Goal: Task Accomplishment & Management: Complete application form

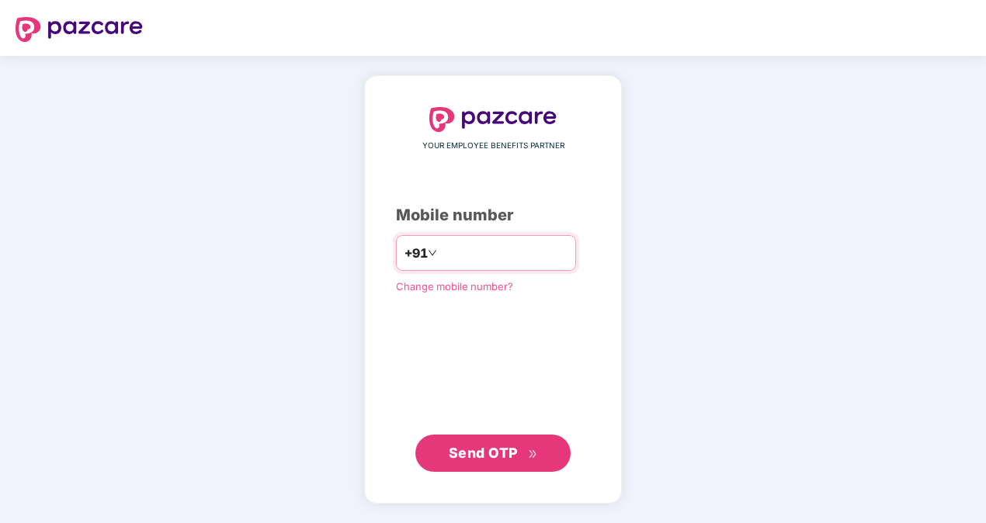
click at [466, 248] on input "number" at bounding box center [503, 253] width 127 height 25
type input "**********"
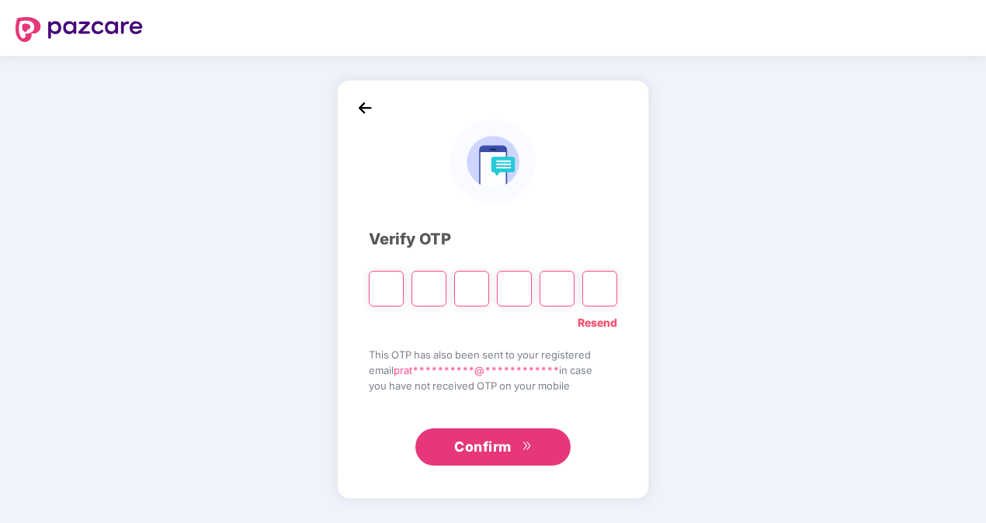
type input "*"
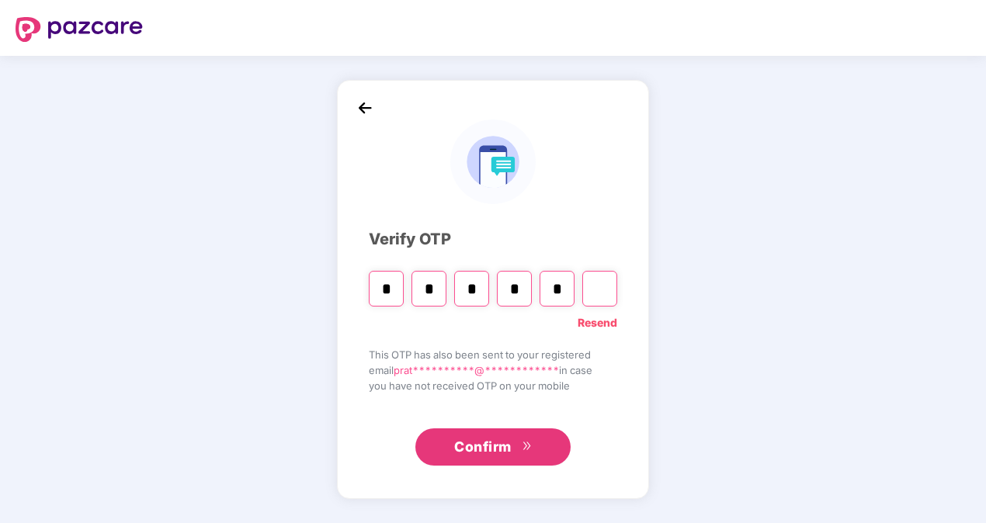
type input "*"
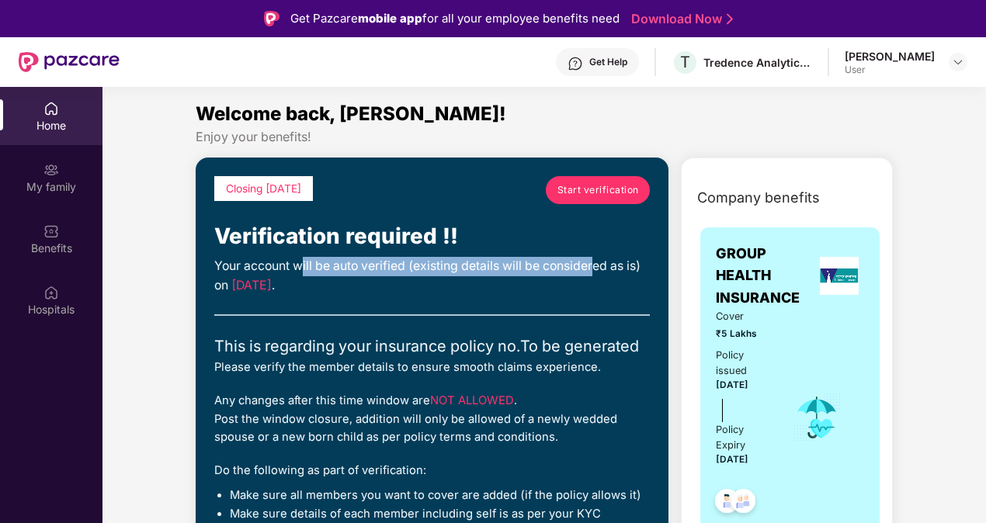
drag, startPoint x: 307, startPoint y: 267, endPoint x: 598, endPoint y: 276, distance: 291.2
click at [598, 276] on div "Your account will be auto verified (existing details will be considered as is) …" at bounding box center [431, 276] width 435 height 39
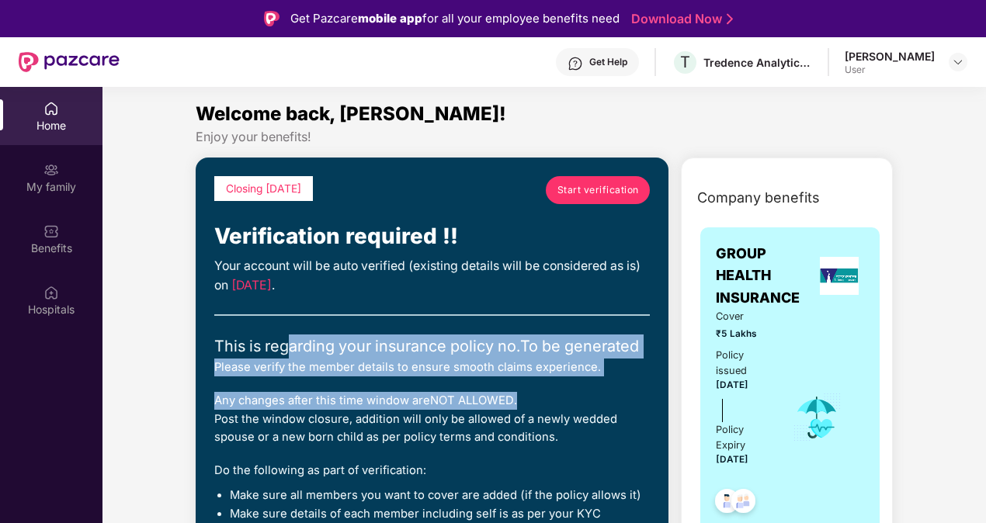
drag, startPoint x: 293, startPoint y: 344, endPoint x: 579, endPoint y: 391, distance: 289.5
click at [579, 391] on div "Closing [DATE] Start verification Verification required !! Your account will be…" at bounding box center [431, 360] width 435 height 369
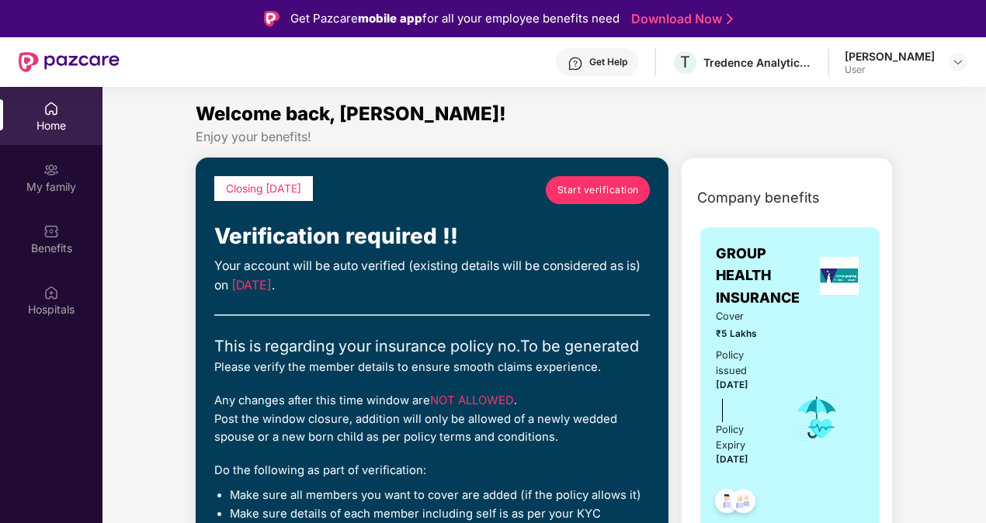
click at [582, 224] on div "Verification required !!" at bounding box center [431, 237] width 435 height 34
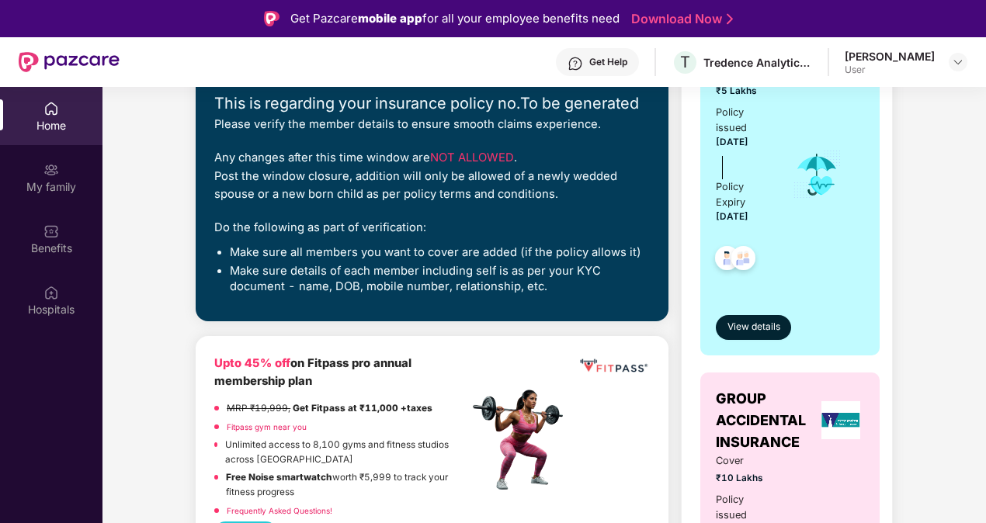
drag, startPoint x: 979, startPoint y: 227, endPoint x: 858, endPoint y: 248, distance: 123.0
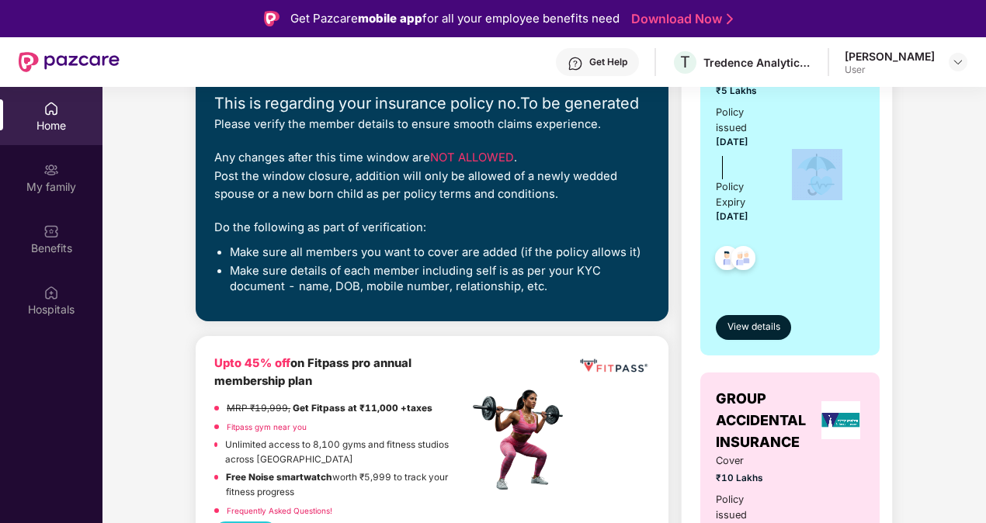
click at [297, 161] on div "Any changes after this time window are NOT ALLOWED . Post the window closure, a…" at bounding box center [431, 176] width 435 height 54
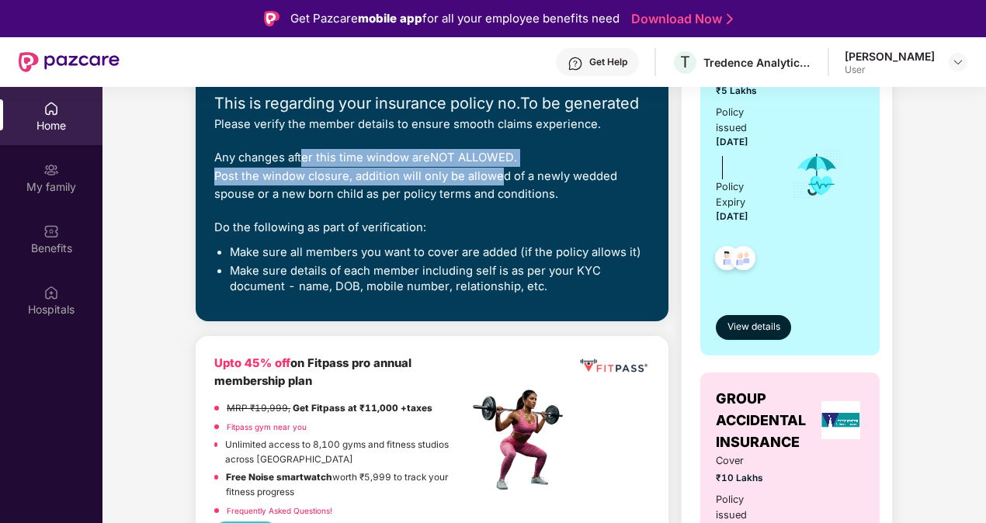
drag, startPoint x: 331, startPoint y: 166, endPoint x: 495, endPoint y: 189, distance: 166.2
click at [494, 188] on div "Any changes after this time window are NOT ALLOWED . Post the window closure, a…" at bounding box center [431, 176] width 435 height 54
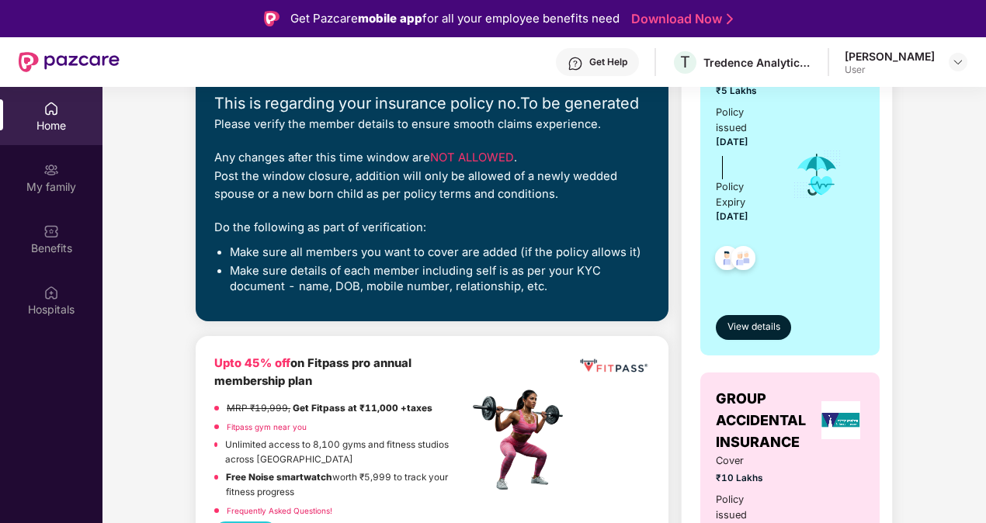
drag, startPoint x: 495, startPoint y: 189, endPoint x: 567, endPoint y: 221, distance: 78.2
click at [567, 221] on div "Do the following as part of verification:" at bounding box center [431, 228] width 435 height 18
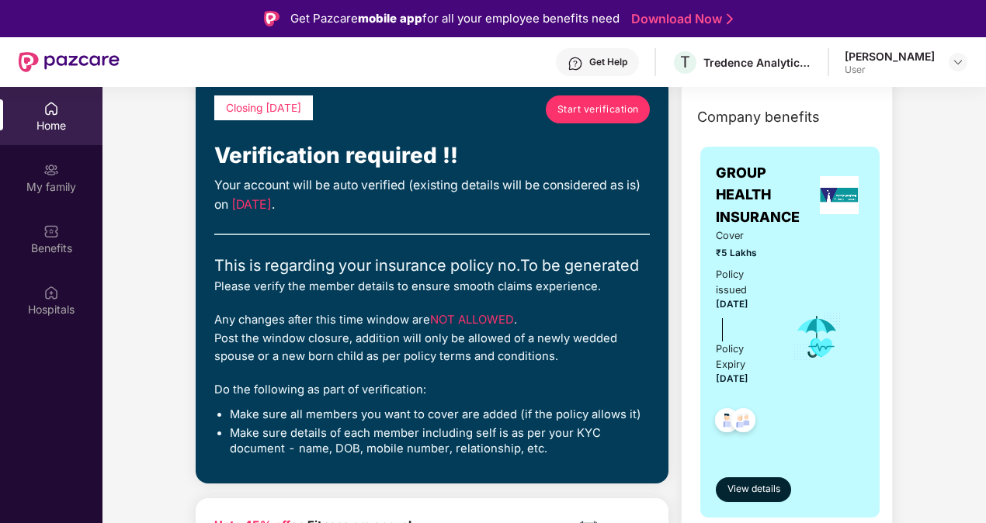
scroll to position [0, 0]
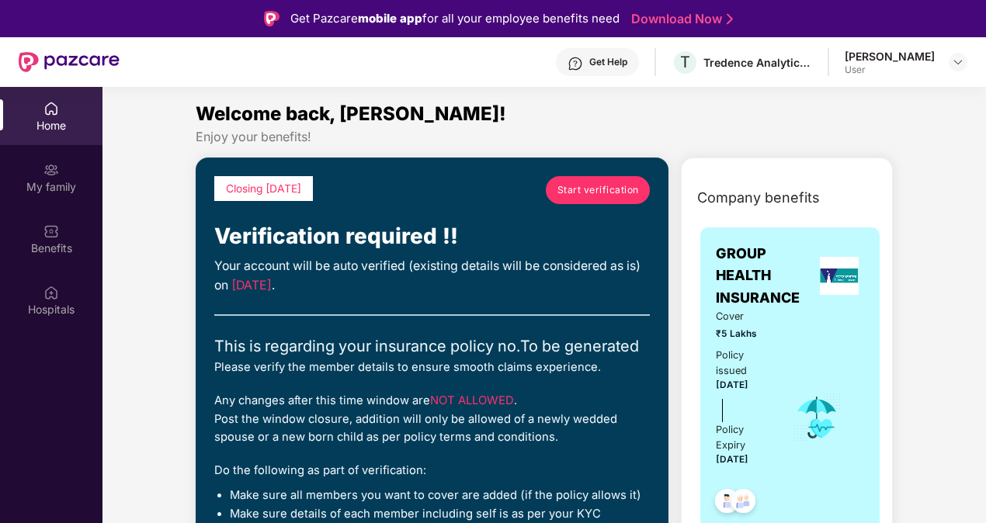
click at [600, 188] on span "Start verification" at bounding box center [597, 189] width 81 height 15
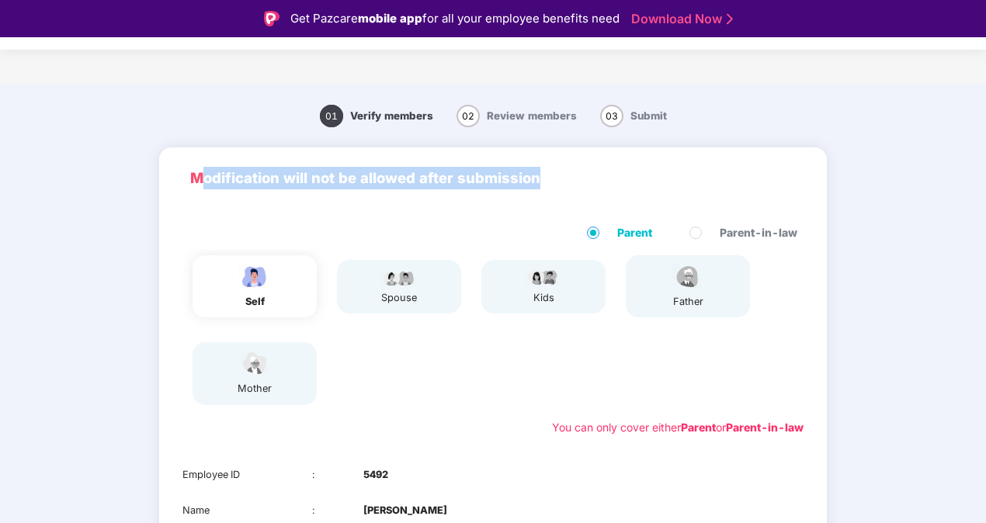
drag, startPoint x: 203, startPoint y: 175, endPoint x: 537, endPoint y: 185, distance: 334.6
click at [537, 185] on p "Modification will not be allowed after submission" at bounding box center [492, 178] width 605 height 23
drag, startPoint x: 537, startPoint y: 185, endPoint x: 689, endPoint y: 185, distance: 152.1
click at [684, 182] on p "Modification will not be allowed after submission" at bounding box center [492, 178] width 605 height 23
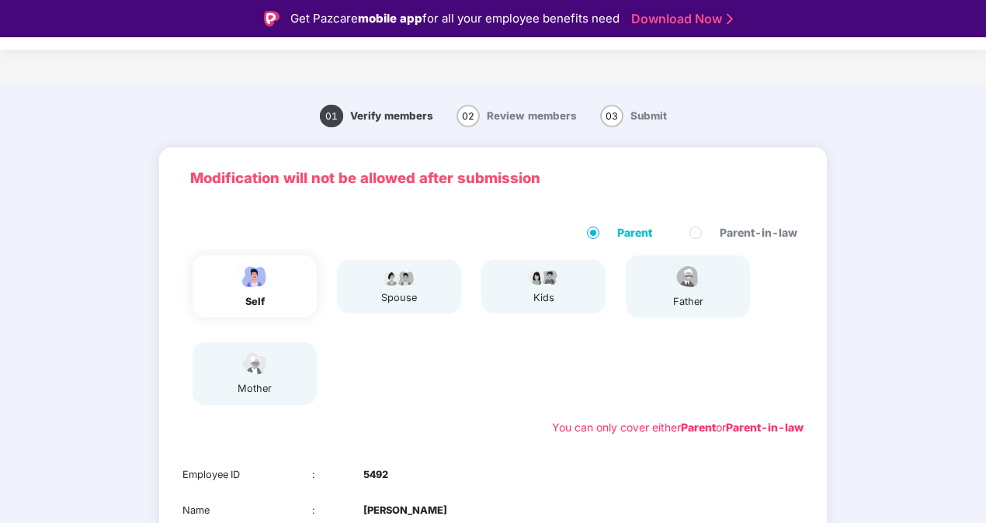
click at [684, 182] on p "Modification will not be allowed after submission" at bounding box center [492, 178] width 605 height 23
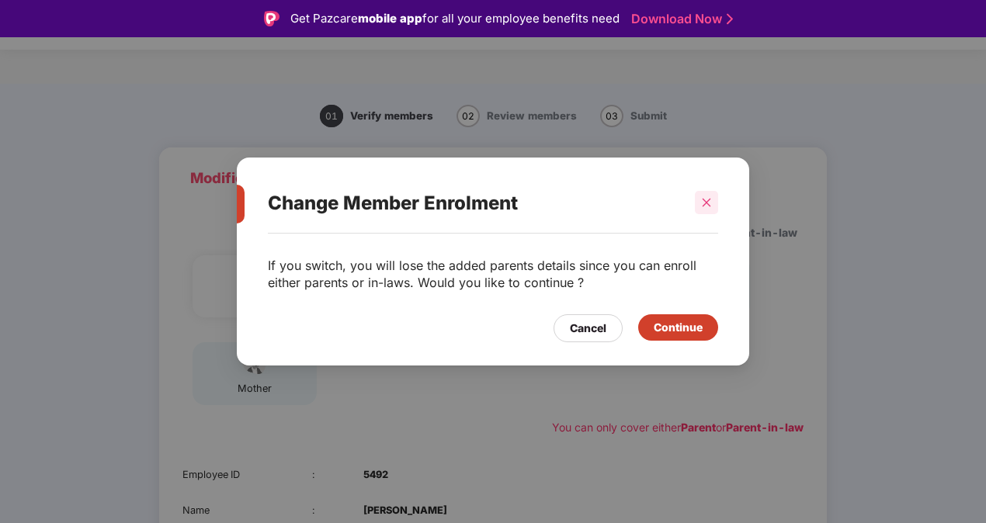
click at [704, 202] on icon "close" at bounding box center [706, 202] width 11 height 11
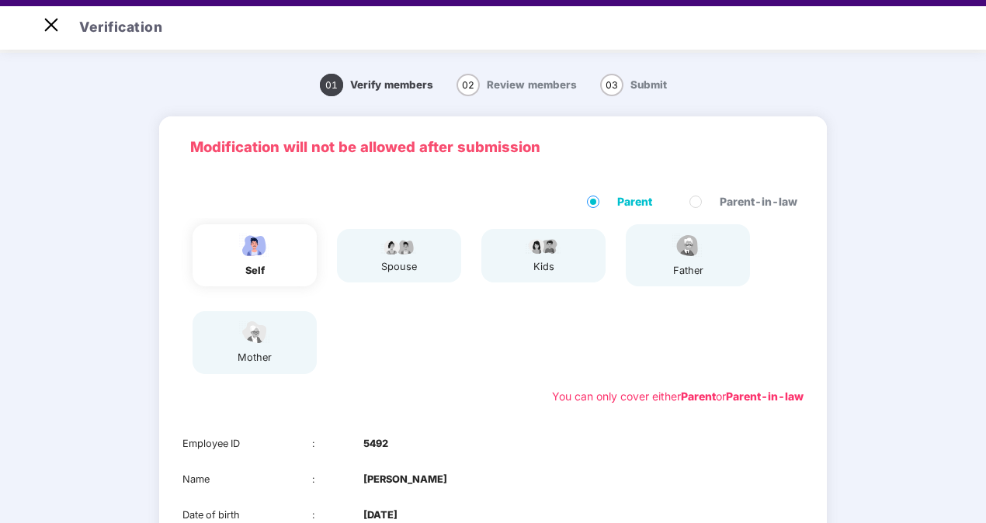
scroll to position [37, 0]
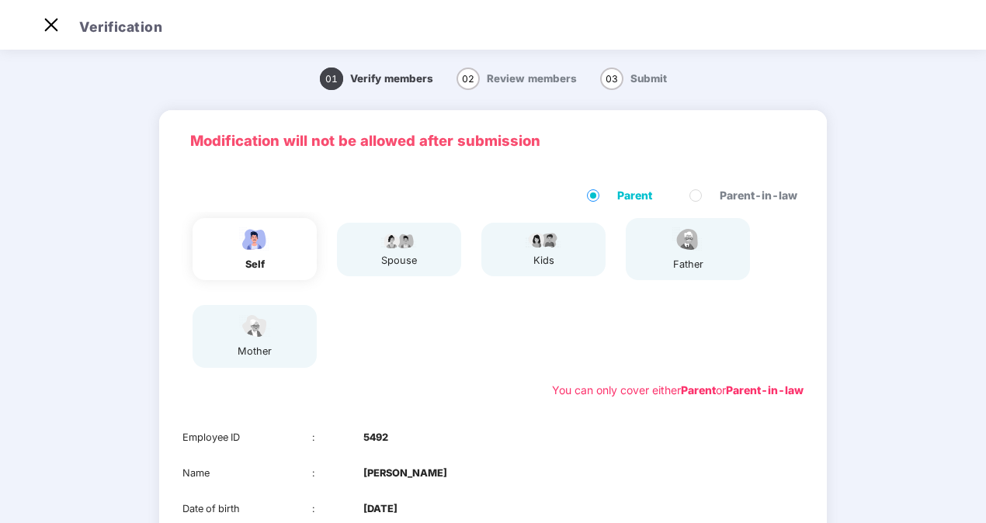
click at [382, 244] on img at bounding box center [398, 239] width 39 height 19
click at [453, 347] on div "self spouse kids father mother" at bounding box center [492, 293] width 633 height 162
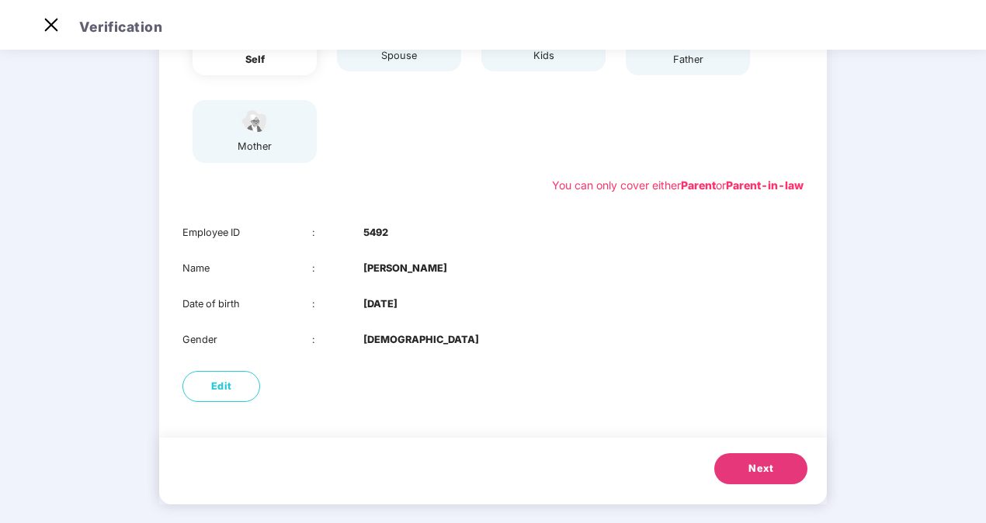
scroll to position [217, 0]
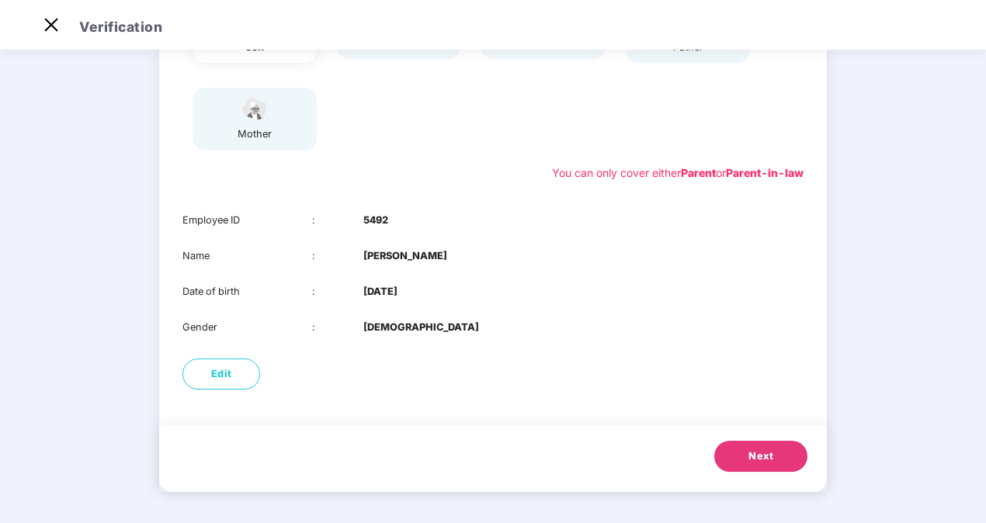
click at [764, 458] on span "Next" at bounding box center [760, 457] width 25 height 16
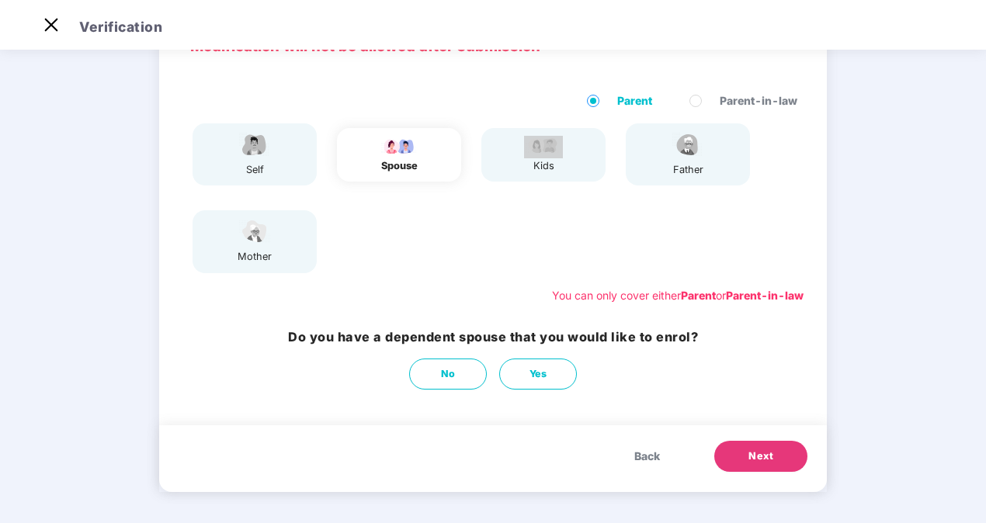
scroll to position [95, 0]
click at [326, 334] on h3 "Do you have a dependent spouse that you would like to enrol?" at bounding box center [493, 337] width 410 height 19
click at [327, 335] on h3 "Do you have a dependent spouse that you would like to enrol?" at bounding box center [493, 337] width 410 height 19
click at [531, 377] on span "Yes" at bounding box center [538, 374] width 18 height 16
select select "******"
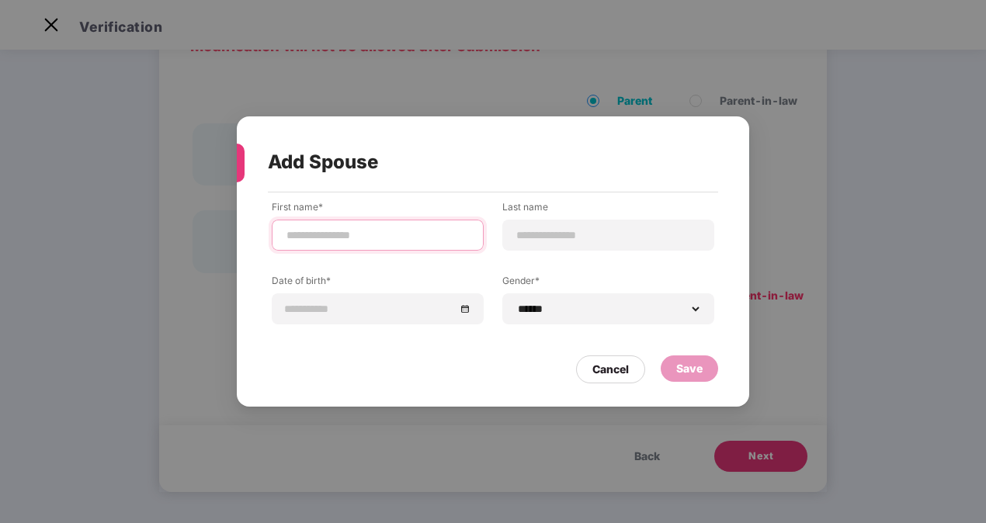
click at [362, 232] on input at bounding box center [377, 235] width 185 height 16
type input "*******"
click at [560, 229] on input at bounding box center [607, 235] width 185 height 16
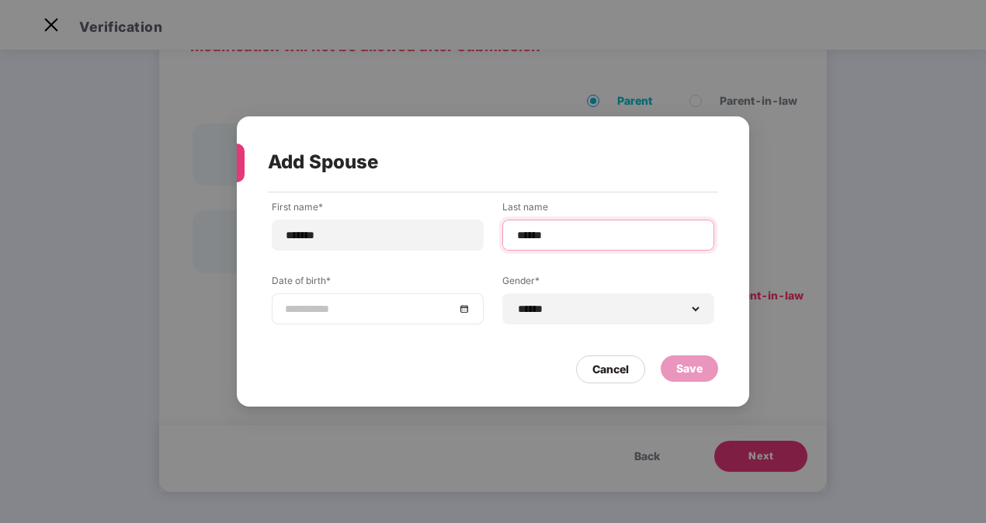
type input "******"
click at [338, 307] on input at bounding box center [370, 308] width 170 height 17
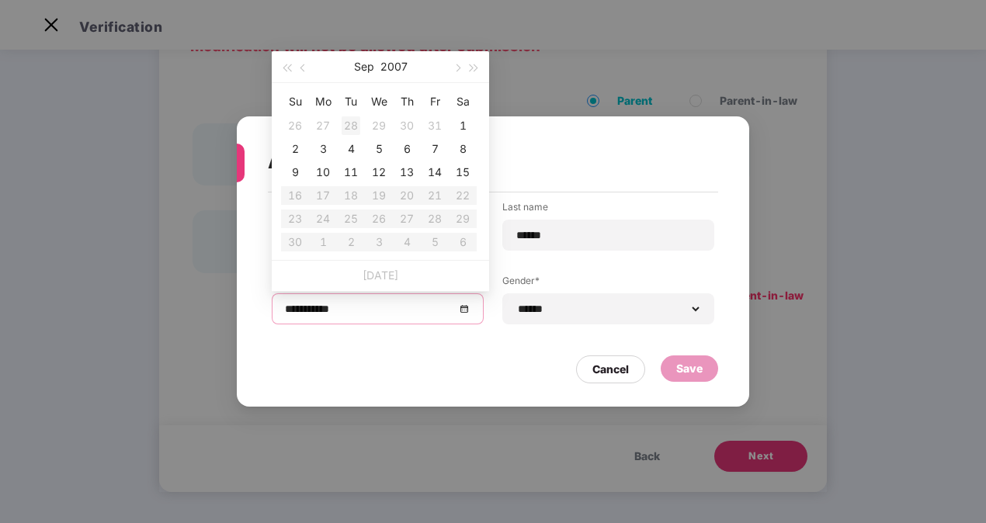
type input "**********"
click at [287, 68] on span "button" at bounding box center [286, 68] width 8 height 8
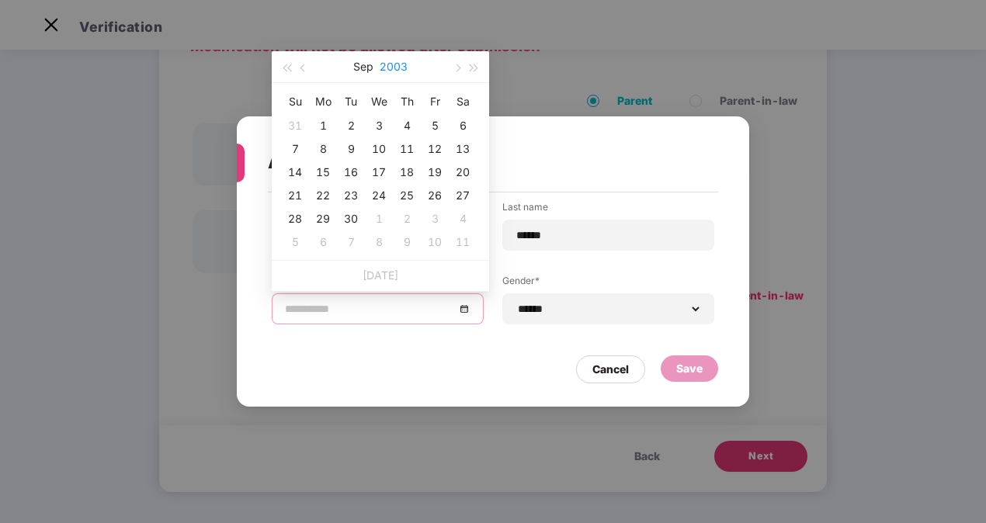
click at [398, 64] on button "2003" at bounding box center [393, 66] width 28 height 31
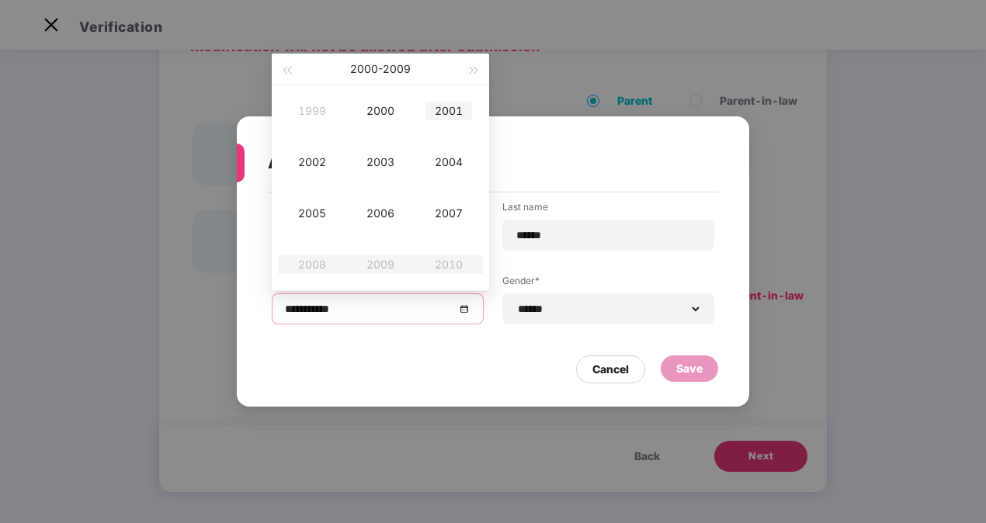
type input "**********"
click at [288, 68] on span "button" at bounding box center [286, 71] width 8 height 8
type input "**********"
click at [376, 212] on div "1996" at bounding box center [380, 213] width 47 height 19
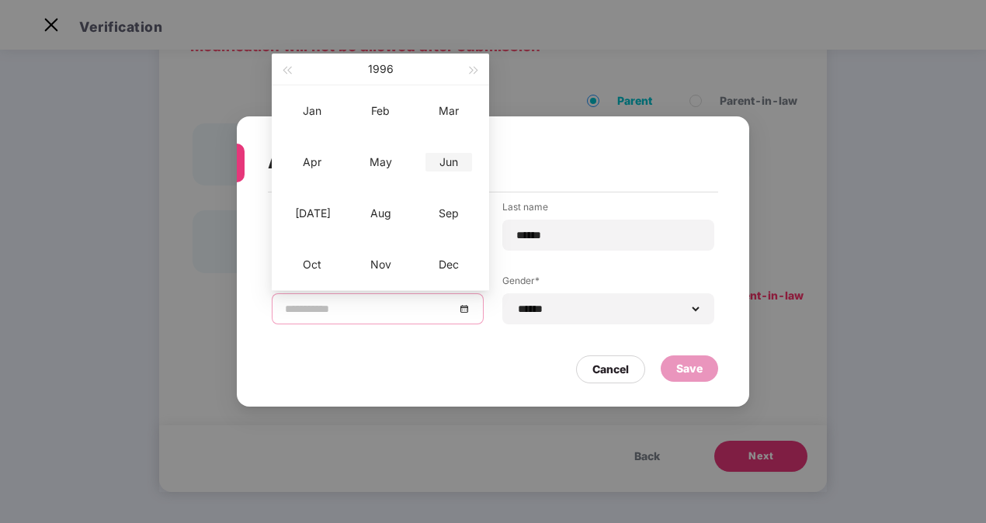
type input "**********"
click at [451, 163] on div "Jun" at bounding box center [448, 162] width 47 height 19
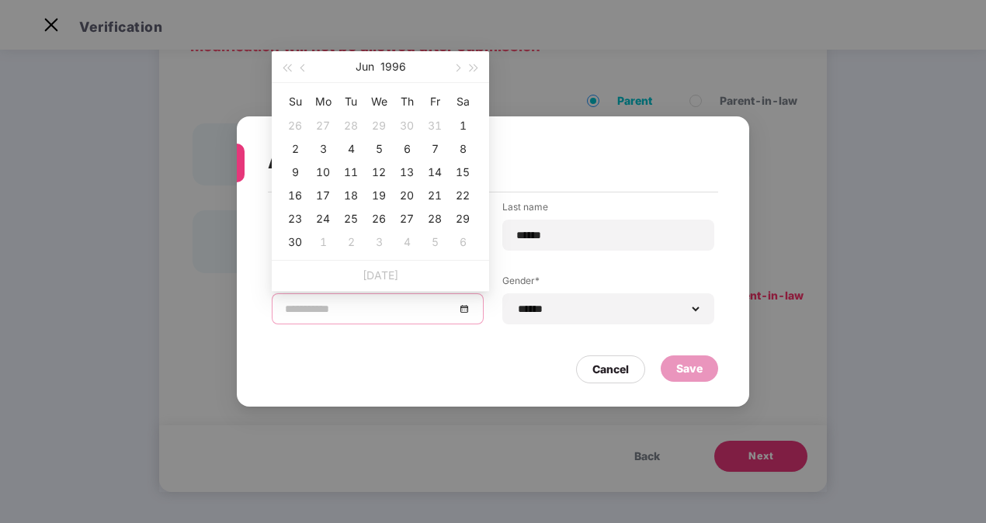
type input "**********"
click at [354, 192] on div "18" at bounding box center [350, 195] width 19 height 19
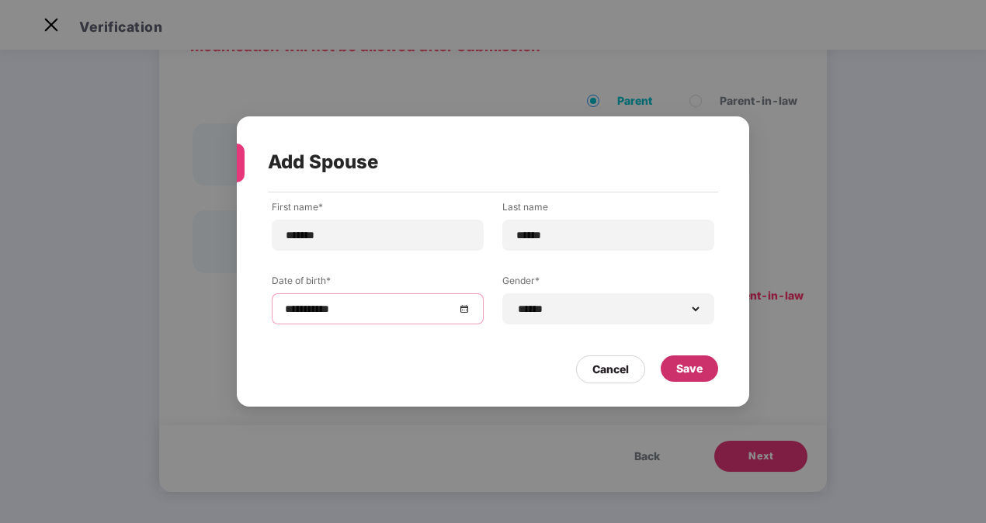
click at [689, 369] on div "Save" at bounding box center [689, 368] width 26 height 17
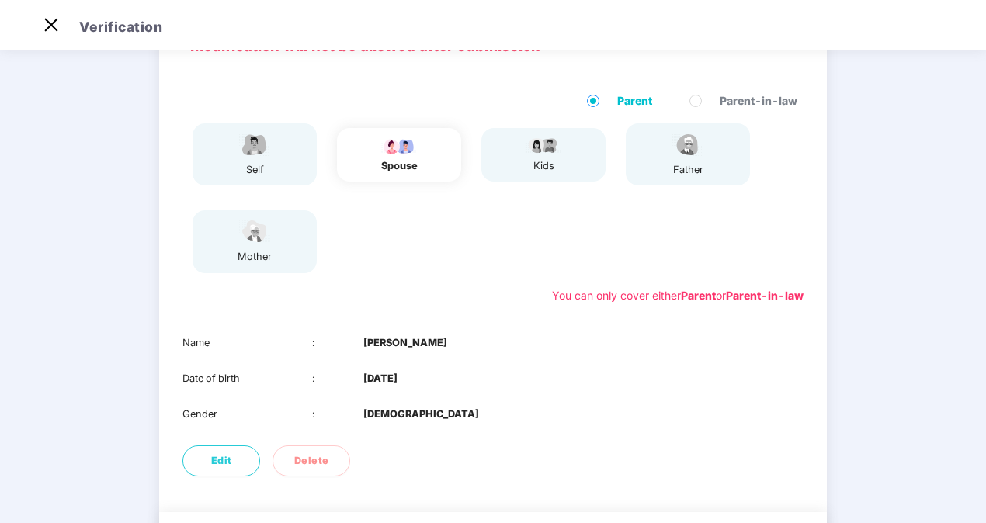
click at [881, 238] on div "01 Verify members 02 Review members 03 Submit Modification will not be allowed …" at bounding box center [493, 285] width 986 height 650
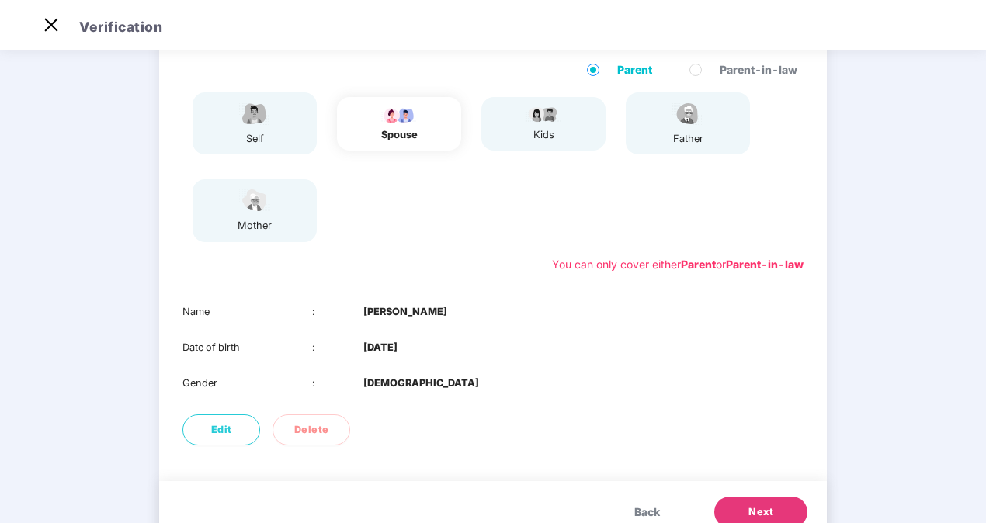
scroll to position [157, 0]
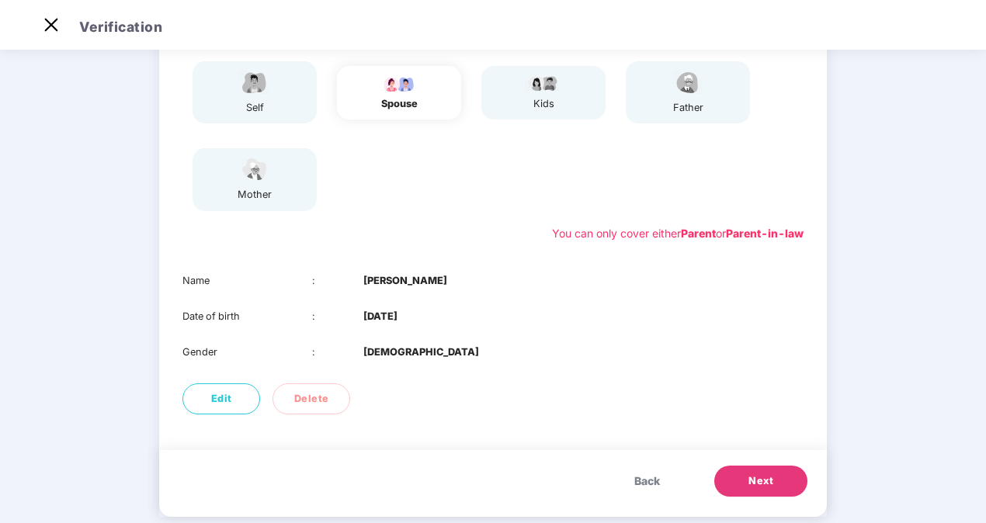
click at [751, 490] on button "Next" at bounding box center [760, 481] width 93 height 31
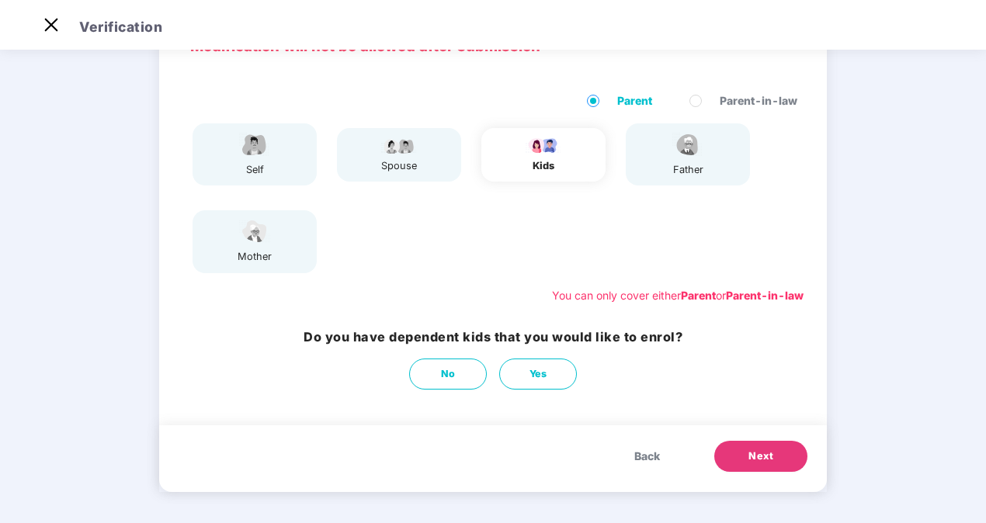
scroll to position [95, 0]
click at [441, 376] on span "No" at bounding box center [448, 374] width 15 height 16
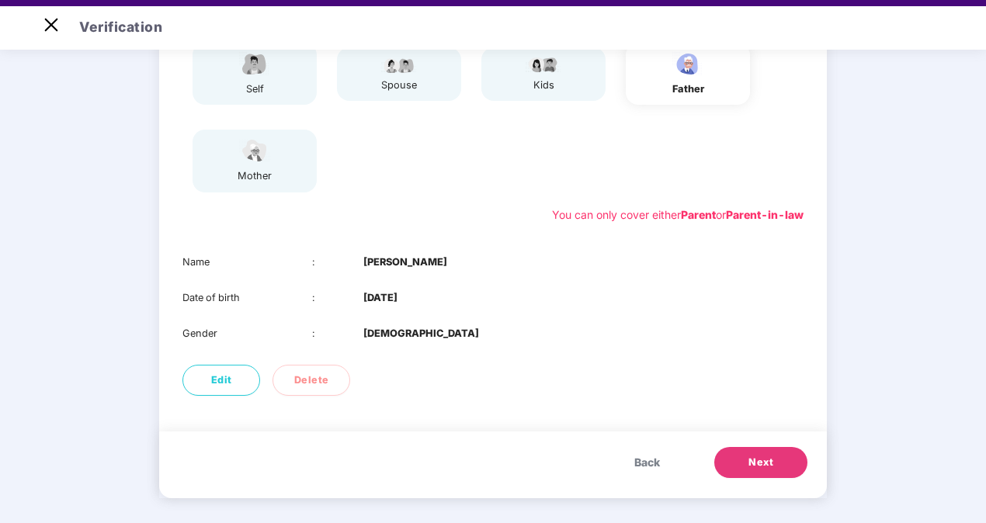
scroll to position [37, 0]
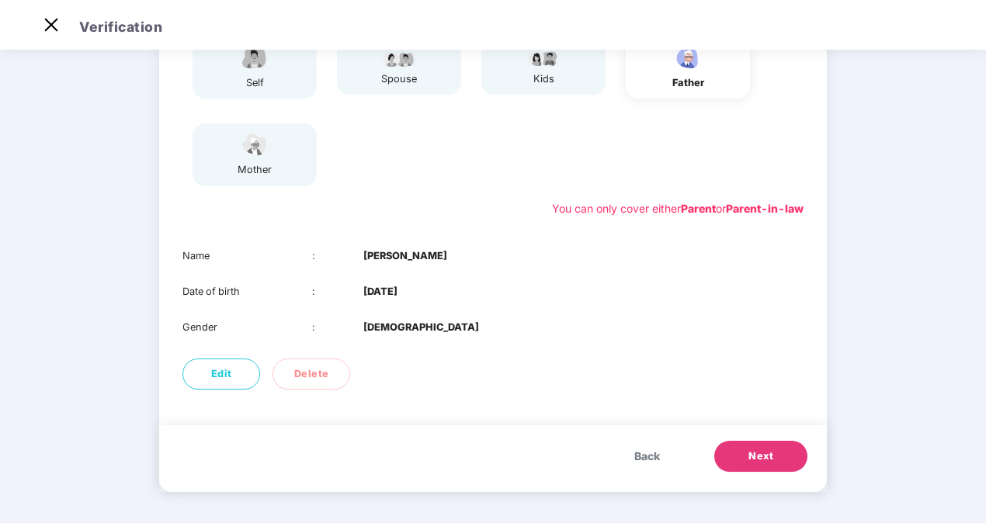
click at [739, 453] on button "Next" at bounding box center [760, 456] width 93 height 31
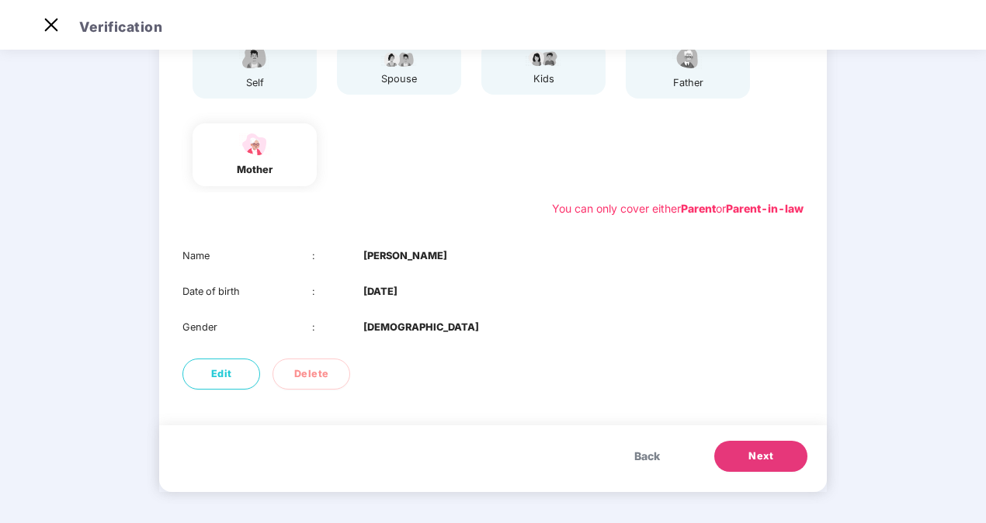
drag, startPoint x: 374, startPoint y: 292, endPoint x: 452, endPoint y: 296, distance: 78.5
click at [452, 296] on div "Date of birth : [DEMOGRAPHIC_DATA]" at bounding box center [492, 292] width 621 height 16
drag, startPoint x: 452, startPoint y: 296, endPoint x: 545, endPoint y: 341, distance: 102.7
click at [545, 341] on div "Name : [PERSON_NAME] Date of birth : [DEMOGRAPHIC_DATA] Gender : [DEMOGRAPHIC_D…" at bounding box center [492, 292] width 667 height 118
click at [768, 459] on span "Next" at bounding box center [760, 457] width 25 height 16
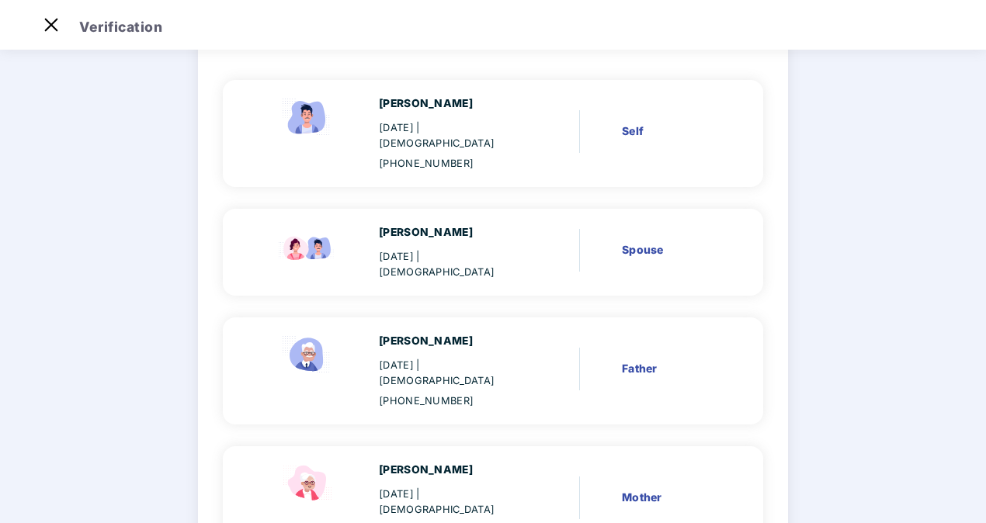
scroll to position [124, 0]
click at [859, 307] on main "Verify members 02 Review members 03 Submit Review members Details once submitte…" at bounding box center [493, 303] width 986 height 762
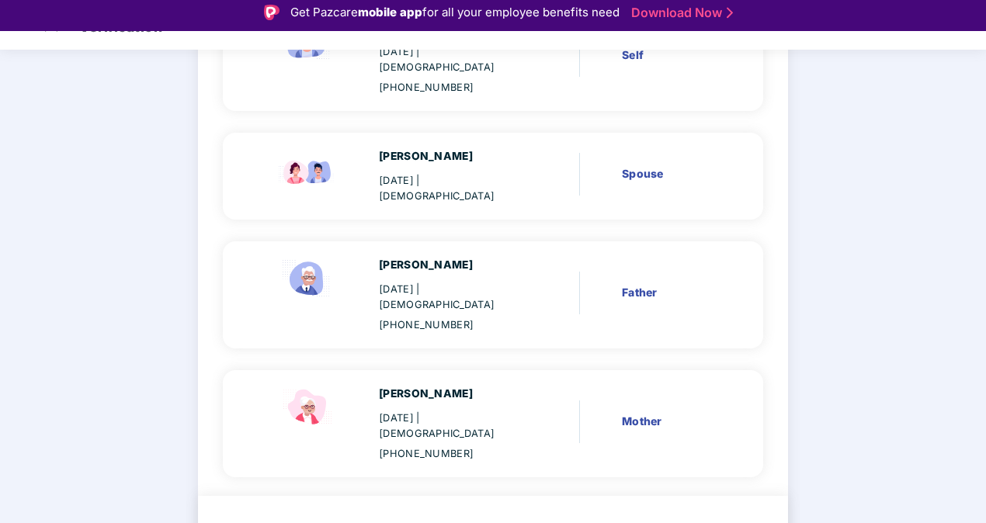
scroll to position [236, 0]
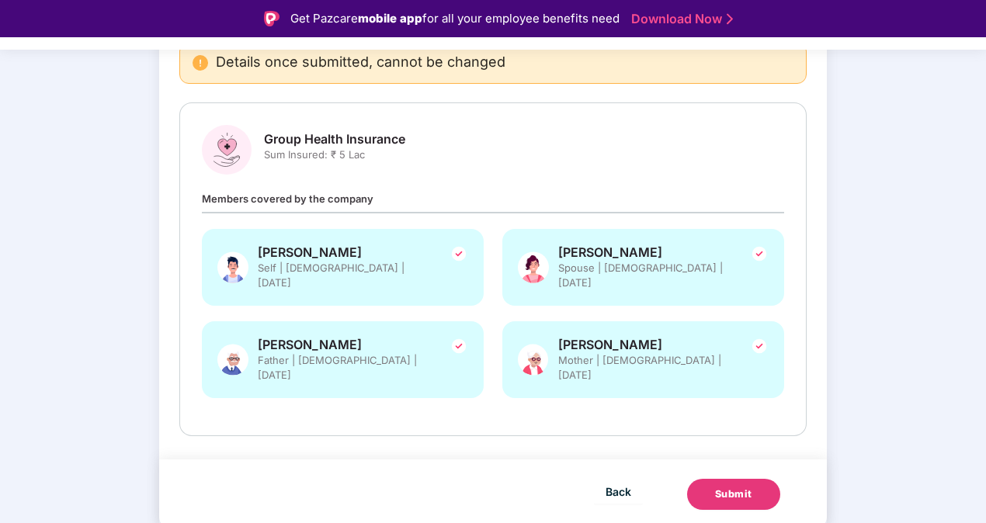
scroll to position [137, 0]
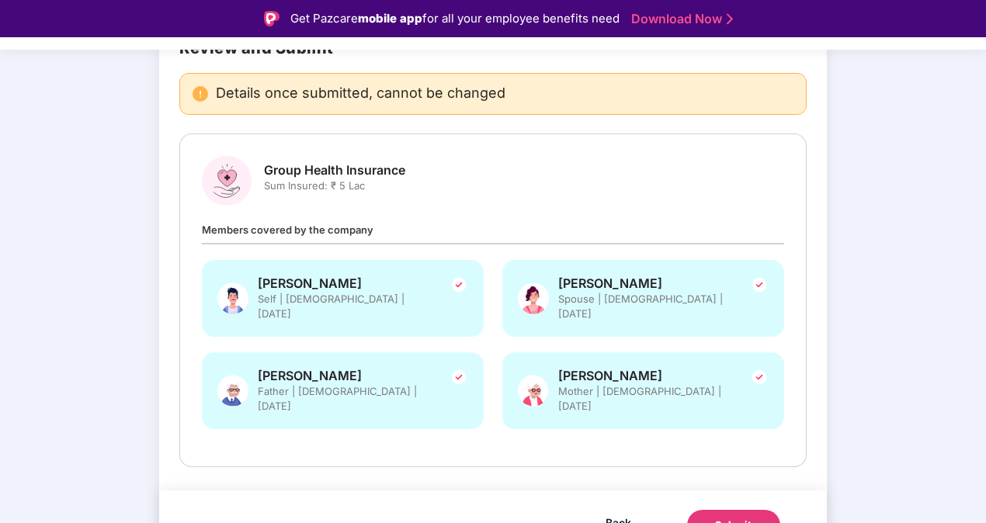
click at [337, 228] on span "Members covered by the company" at bounding box center [288, 230] width 172 height 12
drag, startPoint x: 337, startPoint y: 228, endPoint x: 428, endPoint y: 229, distance: 91.6
click at [428, 229] on div "Members covered by the company [PERSON_NAME] Self | [DEMOGRAPHIC_DATA] | [DATE]…" at bounding box center [493, 333] width 582 height 224
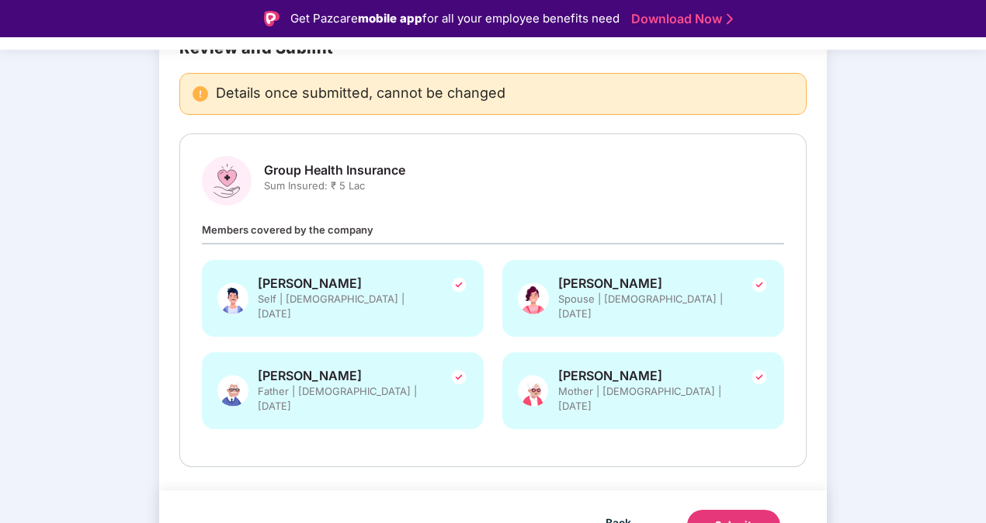
click at [903, 355] on div "Verify members Review members 03 Submit Review and Submit Details once submitte…" at bounding box center [493, 273] width 986 height 636
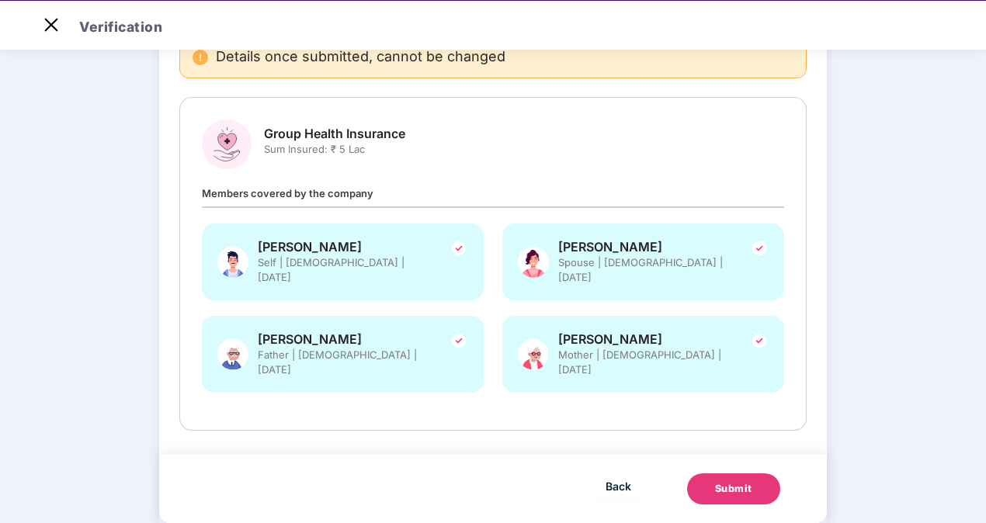
scroll to position [37, 0]
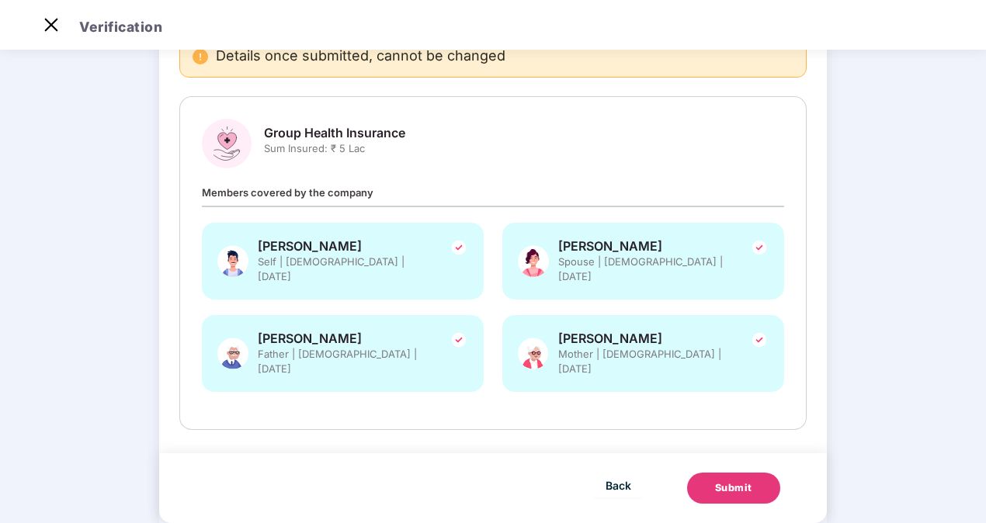
click at [726, 480] on div "Submit" at bounding box center [733, 488] width 37 height 16
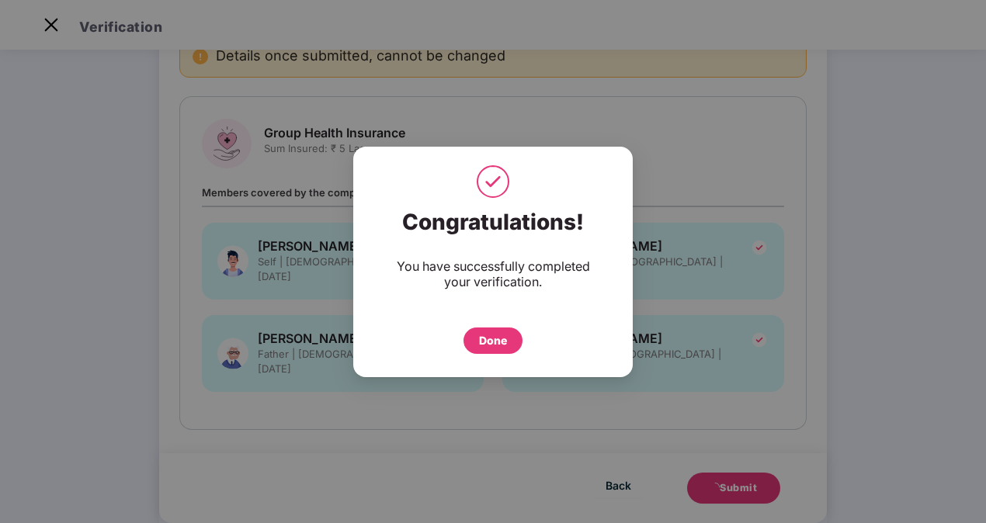
click at [489, 340] on div "Done" at bounding box center [493, 340] width 28 height 17
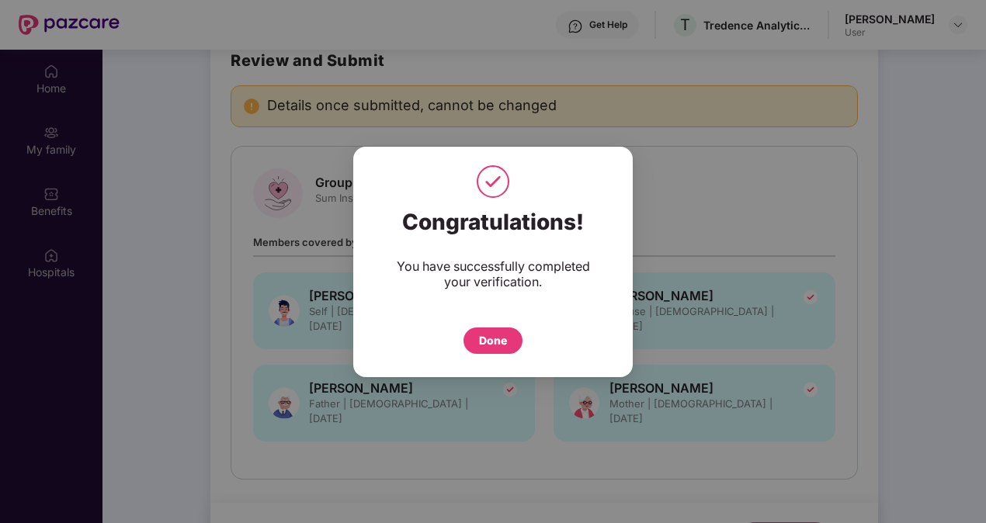
scroll to position [87, 0]
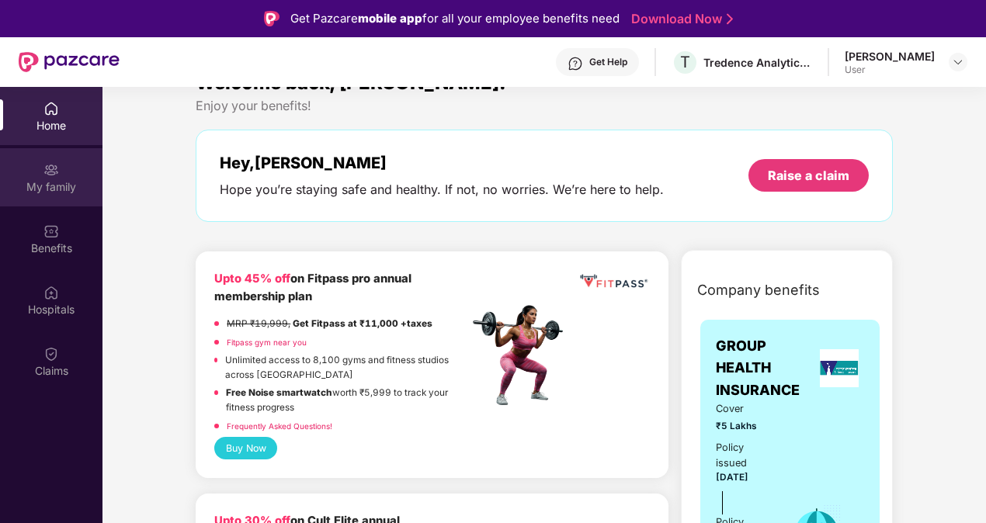
click at [48, 166] on img at bounding box center [51, 170] width 16 height 16
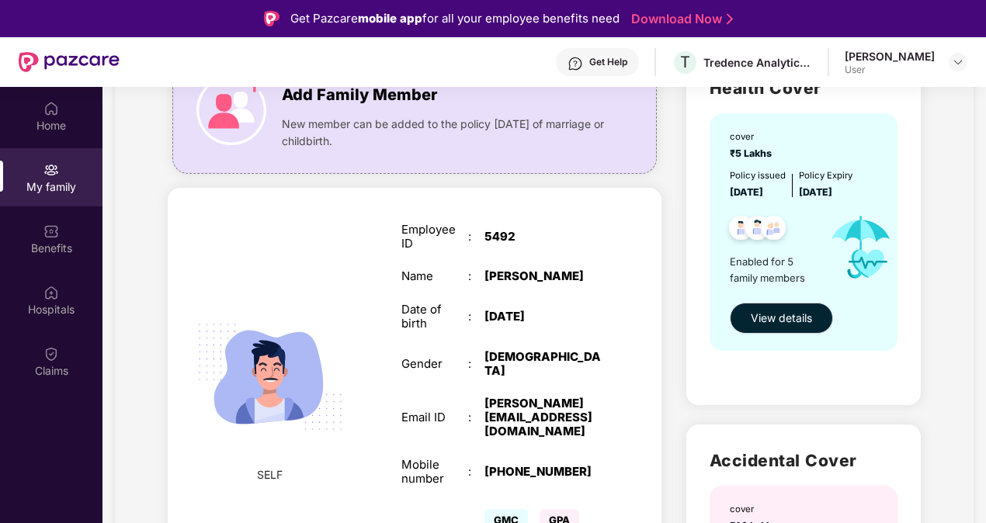
scroll to position [124, 0]
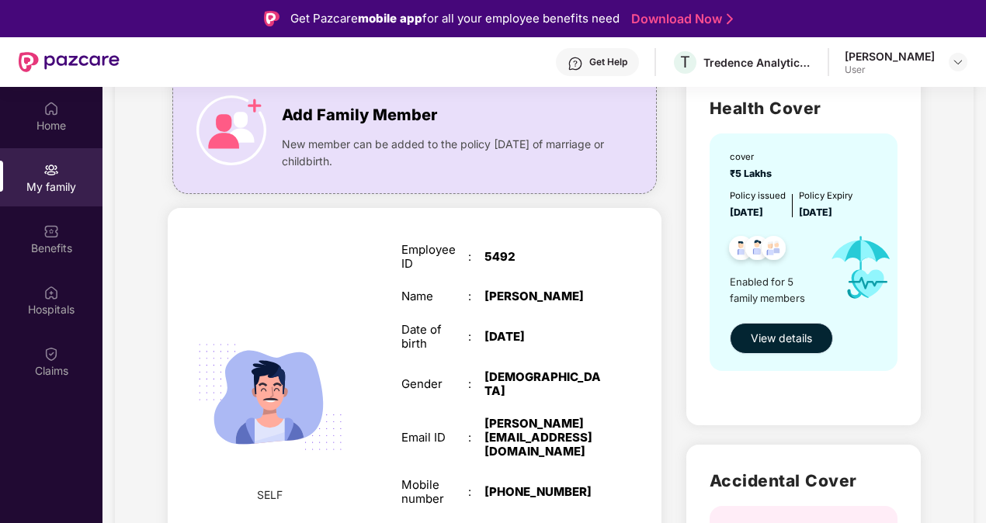
click at [784, 343] on span "View details" at bounding box center [780, 338] width 61 height 17
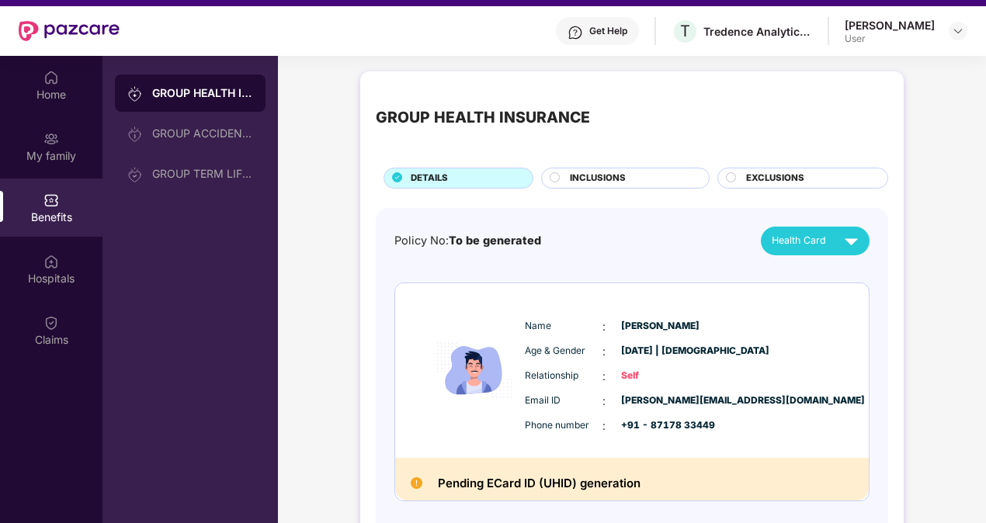
scroll to position [31, 0]
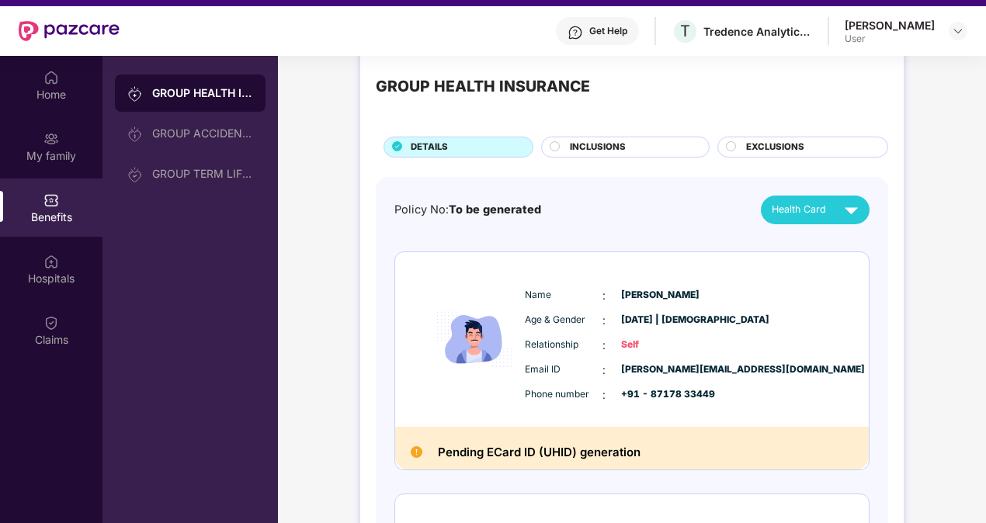
click at [558, 145] on circle at bounding box center [554, 145] width 9 height 9
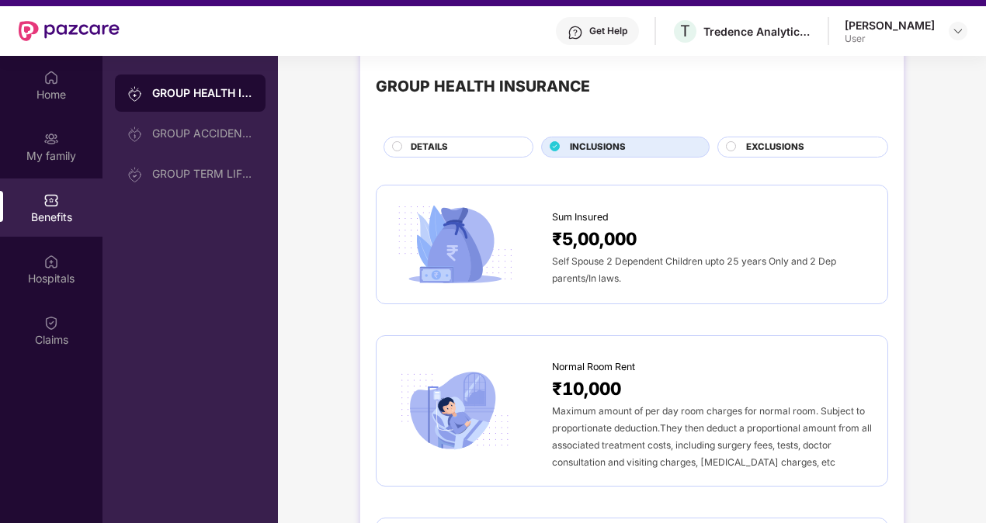
click at [411, 146] on span "DETAILS" at bounding box center [429, 147] width 37 height 14
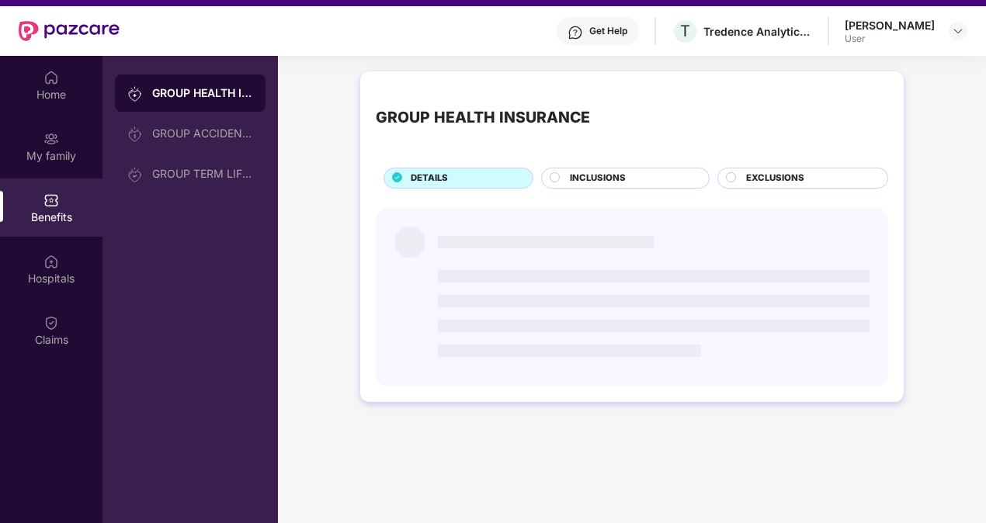
scroll to position [0, 0]
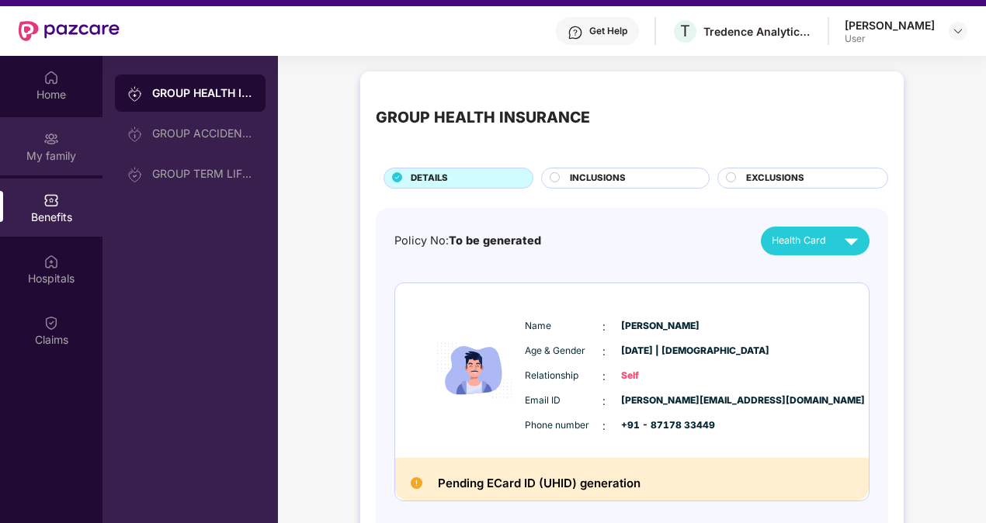
click at [51, 154] on div "My family" at bounding box center [51, 156] width 102 height 16
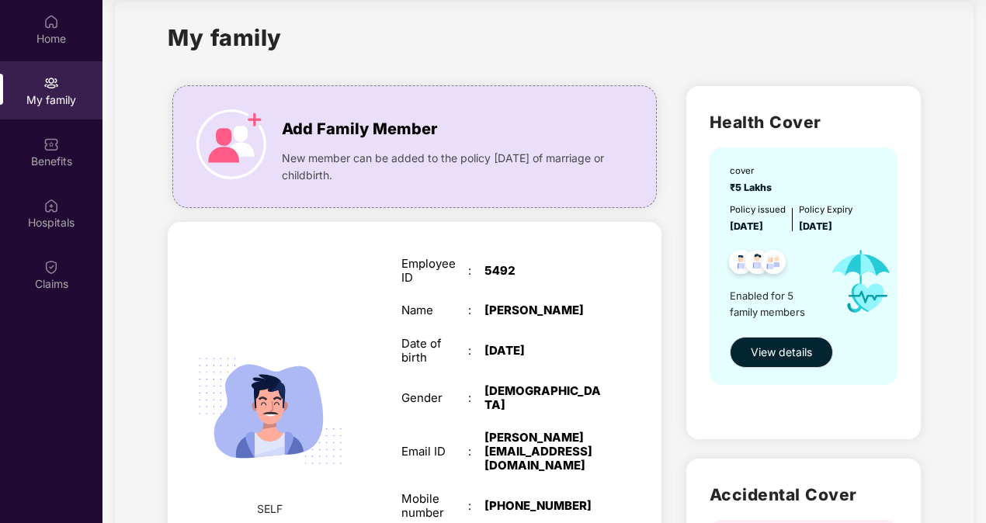
scroll to position [23, 0]
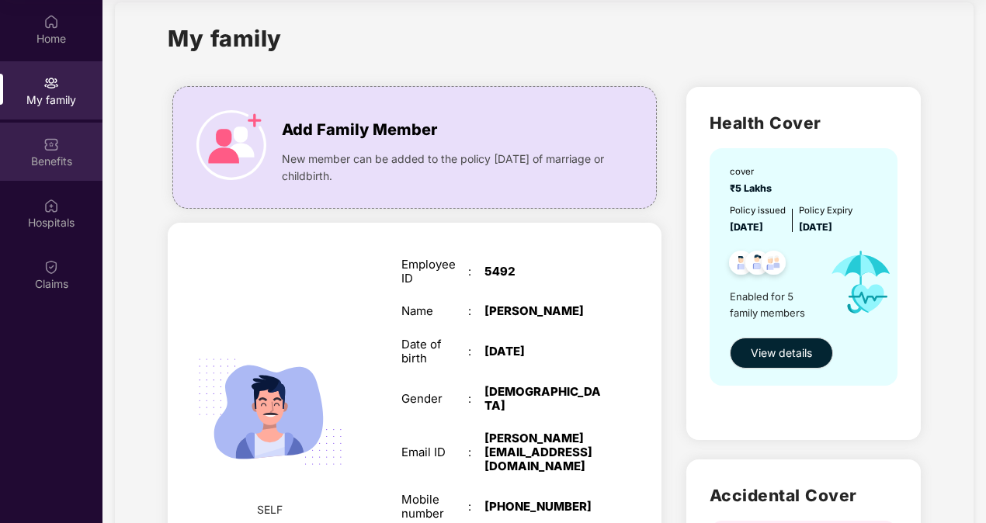
click at [57, 149] on img at bounding box center [51, 145] width 16 height 16
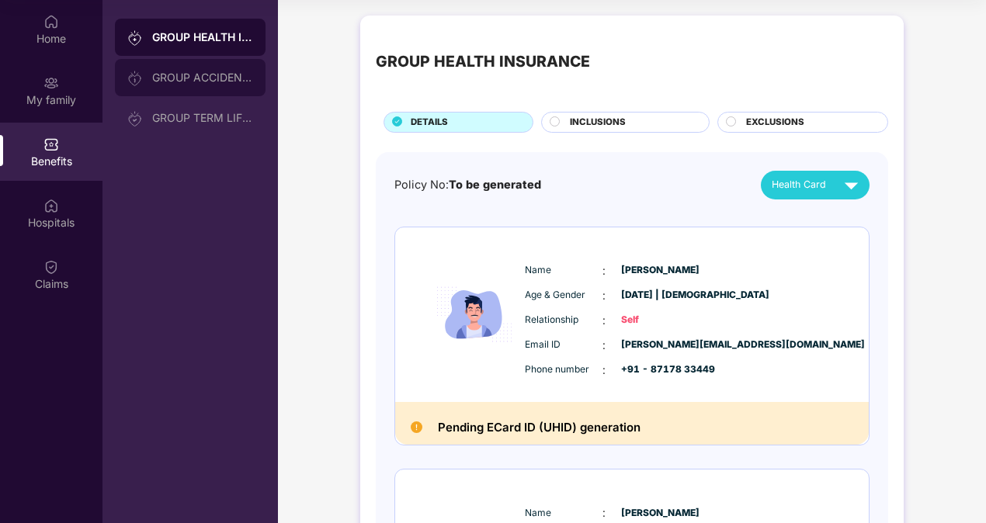
click at [208, 72] on div "GROUP ACCIDENTAL INSURANCE" at bounding box center [202, 77] width 101 height 12
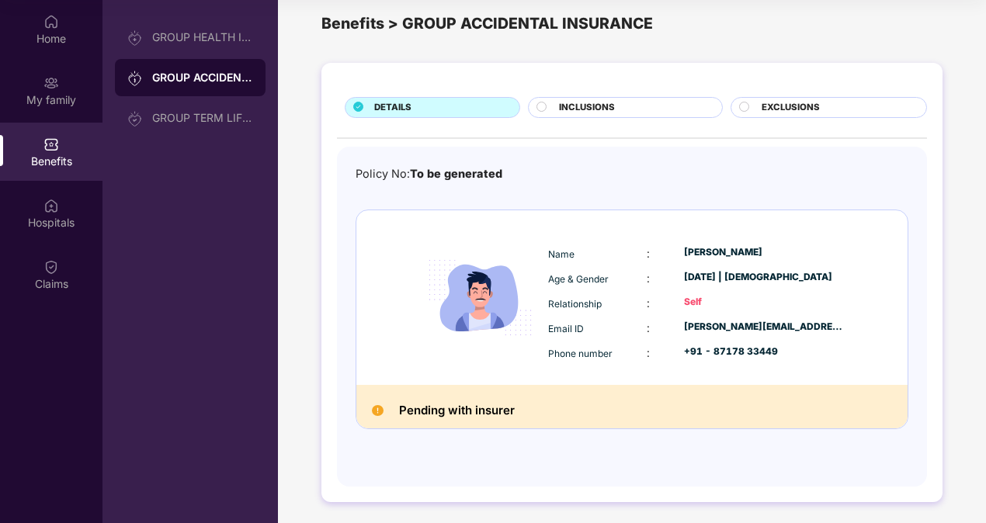
scroll to position [20, 0]
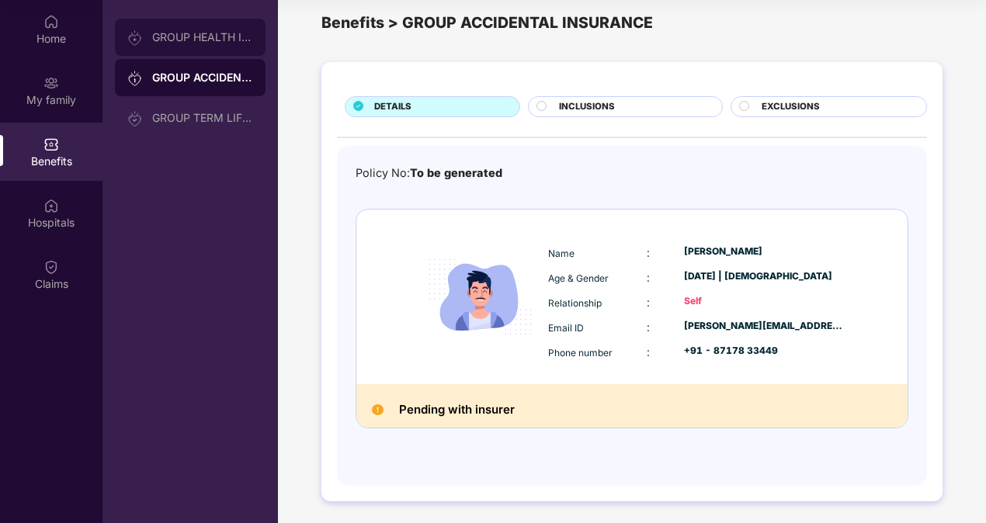
click at [161, 36] on div "GROUP HEALTH INSURANCE" at bounding box center [202, 37] width 101 height 12
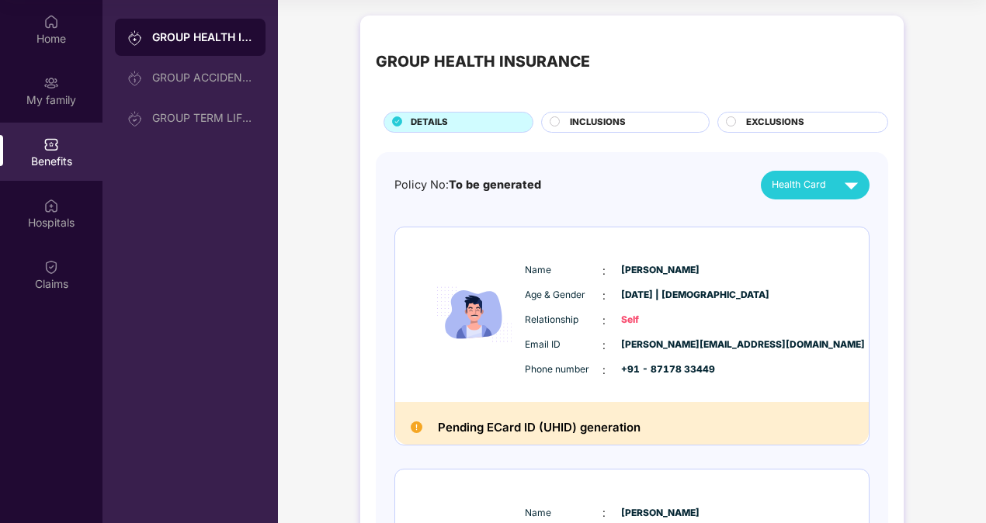
click at [556, 121] on circle at bounding box center [554, 120] width 9 height 9
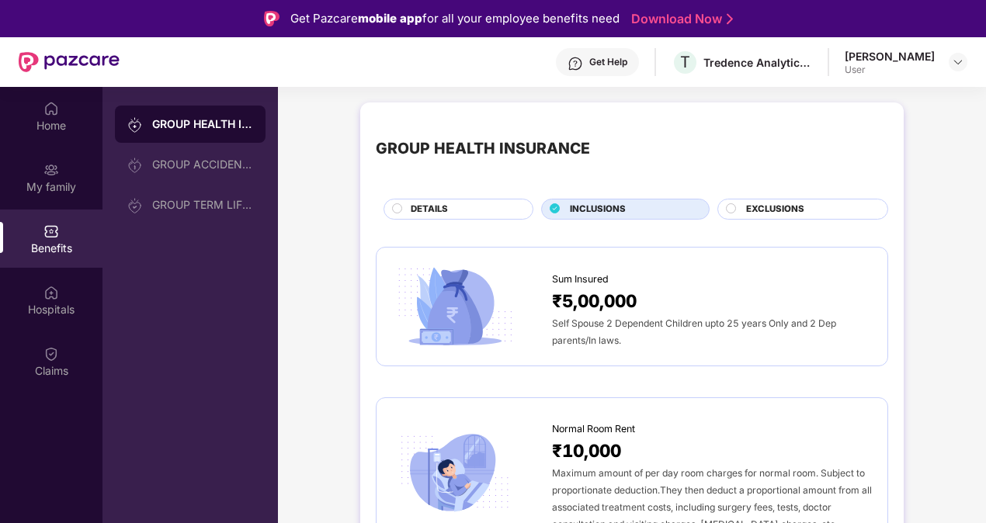
click at [731, 210] on circle at bounding box center [730, 207] width 9 height 9
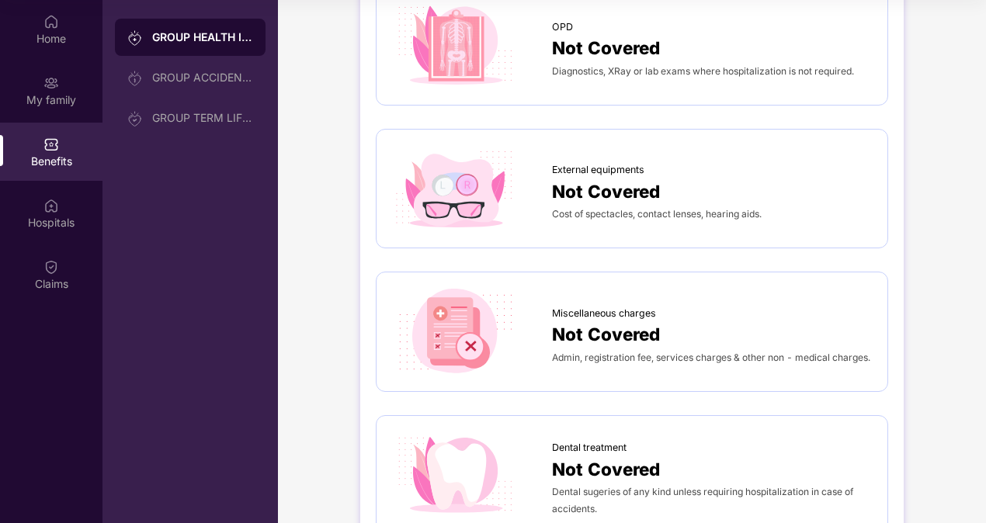
scroll to position [278, 0]
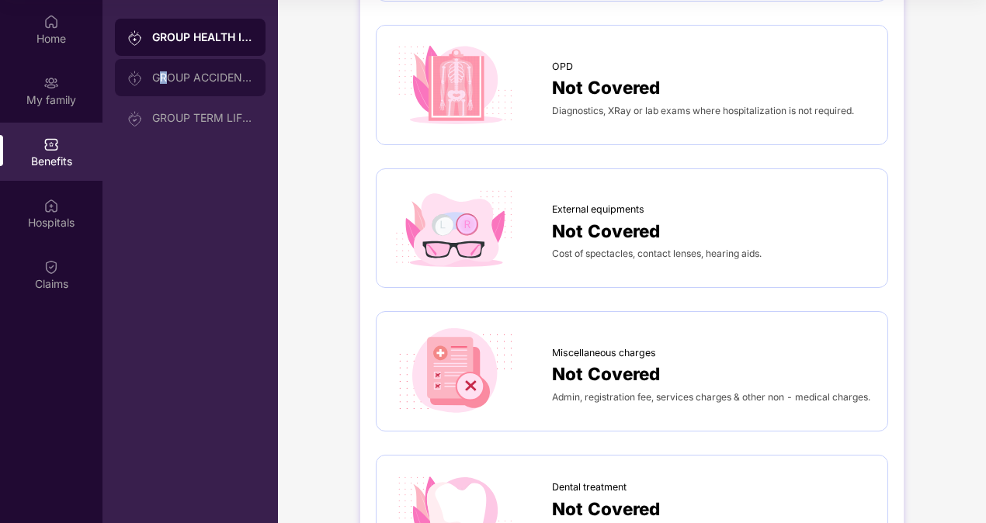
click at [164, 76] on div "GROUP ACCIDENTAL INSURANCE" at bounding box center [202, 77] width 101 height 12
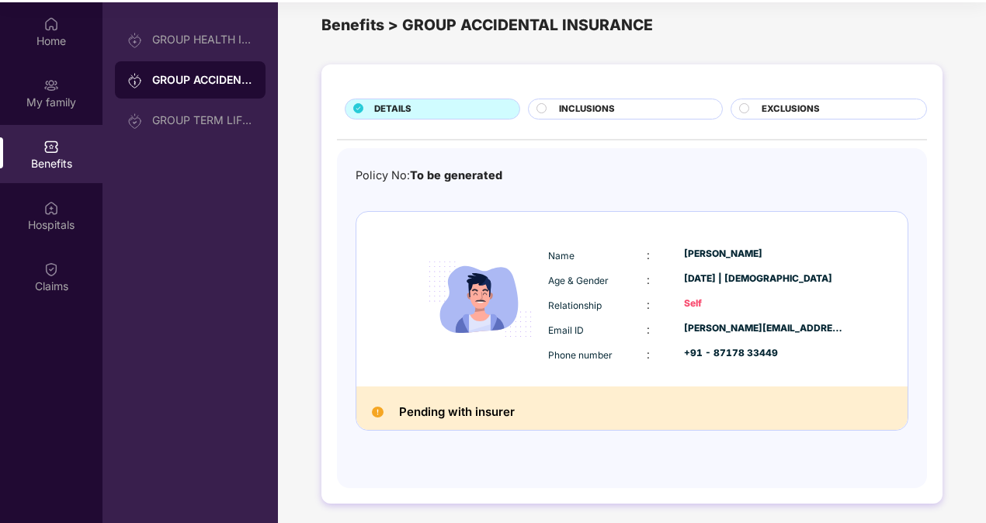
scroll to position [87, 0]
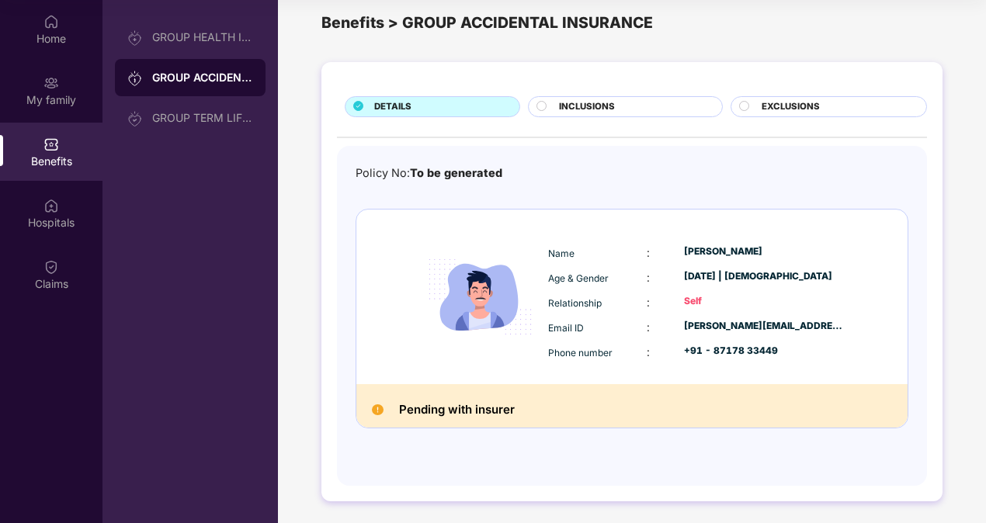
click at [580, 105] on span "INCLUSIONS" at bounding box center [587, 107] width 56 height 14
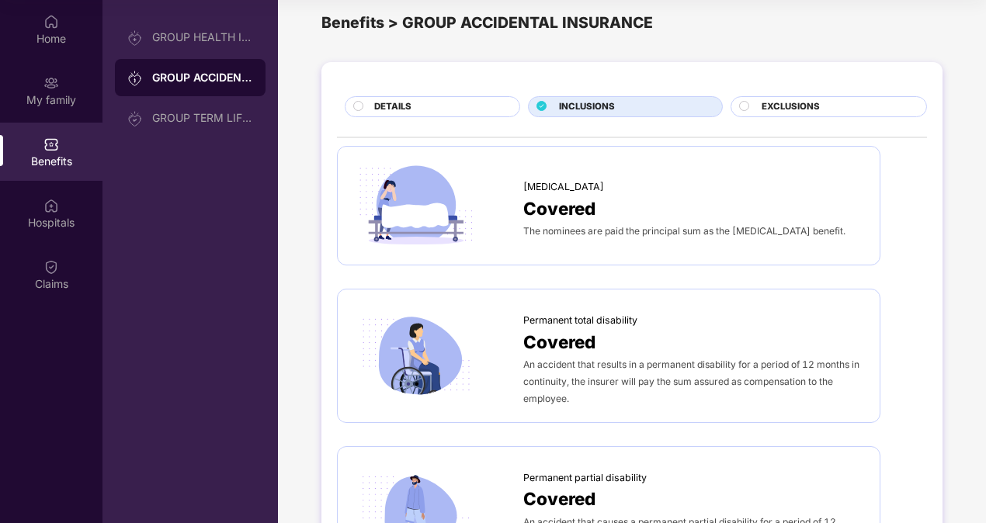
click at [758, 104] on div "EXCLUSIONS" at bounding box center [836, 108] width 165 height 16
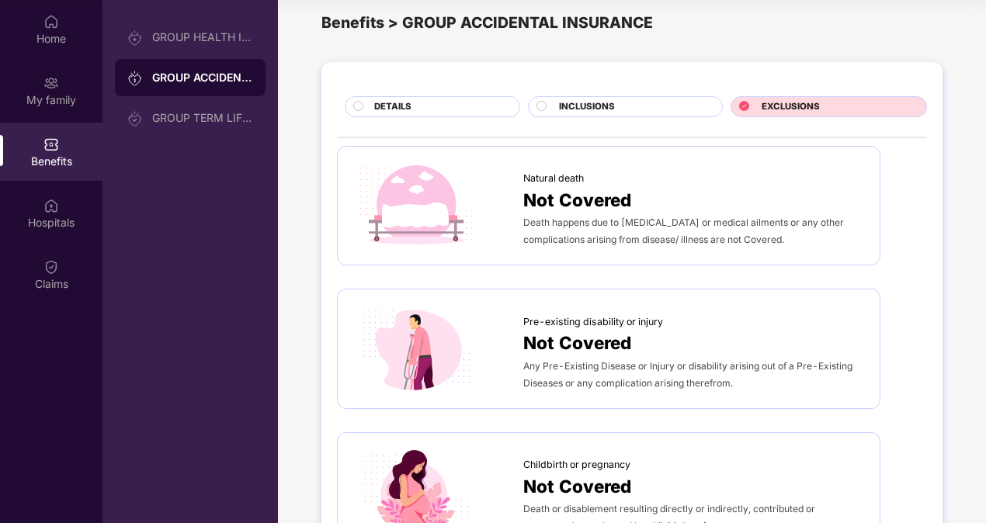
click at [553, 104] on div "INCLUSIONS" at bounding box center [632, 108] width 162 height 16
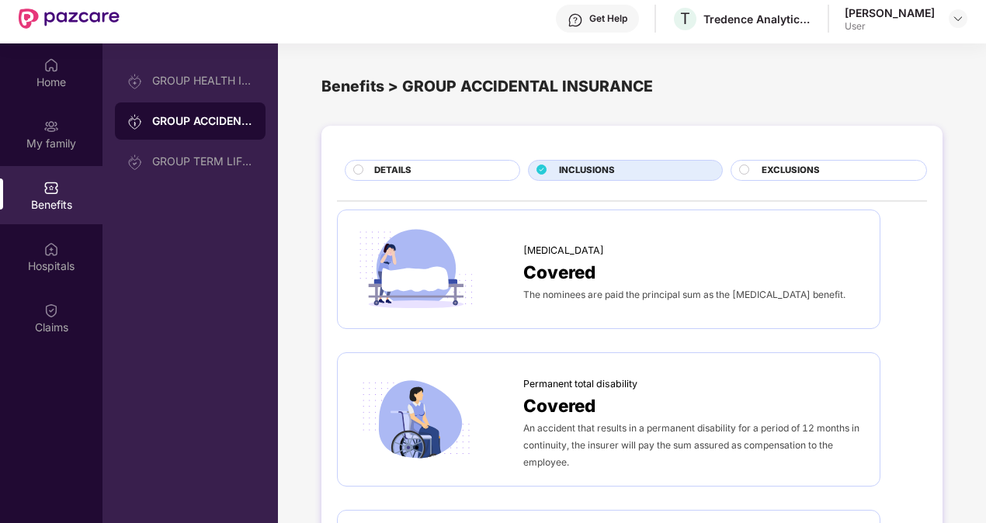
scroll to position [0, 0]
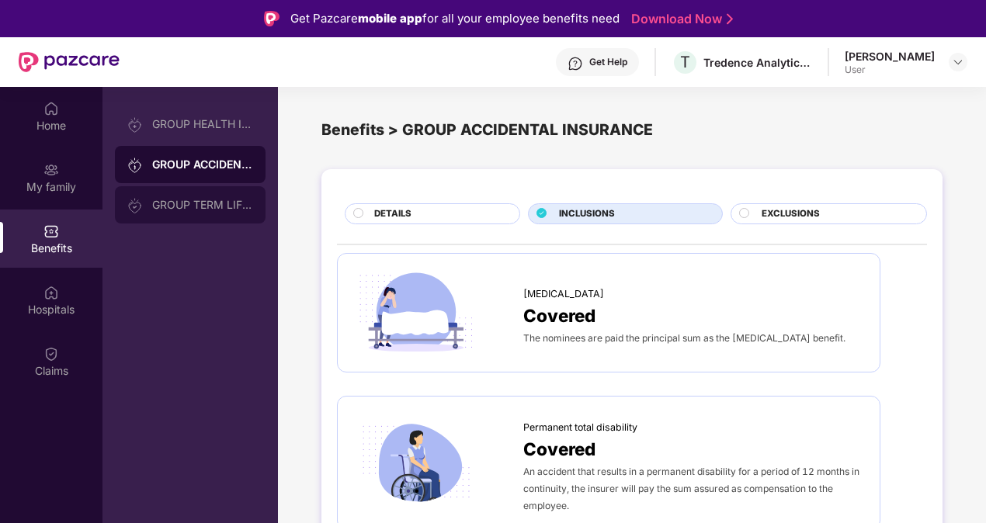
click at [182, 199] on div "GROUP TERM LIFE INSURANCE" at bounding box center [202, 205] width 101 height 12
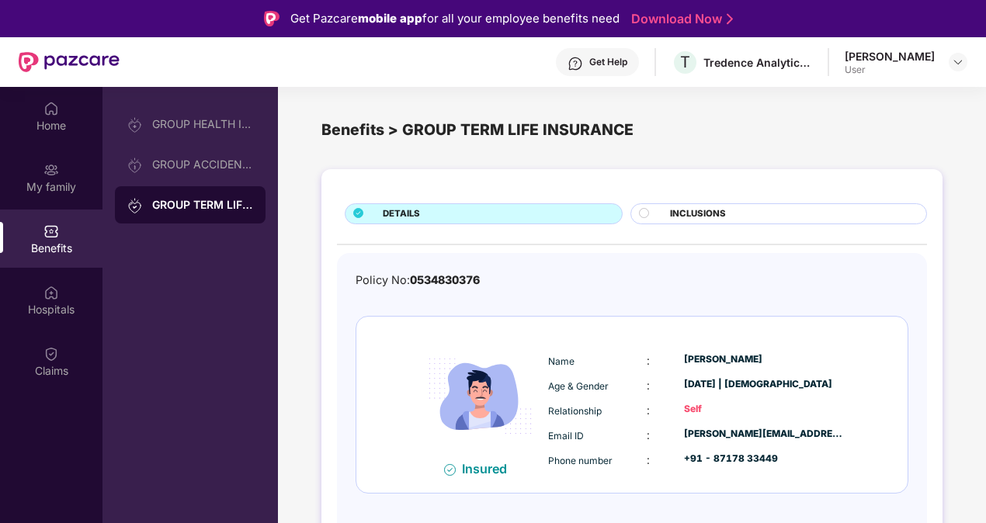
click at [630, 256] on div "Policy No: 0534830376 Insured Name : Prateek Sharma Age & Gender : 13 June 1997…" at bounding box center [632, 402] width 590 height 298
click at [46, 354] on img at bounding box center [51, 354] width 16 height 16
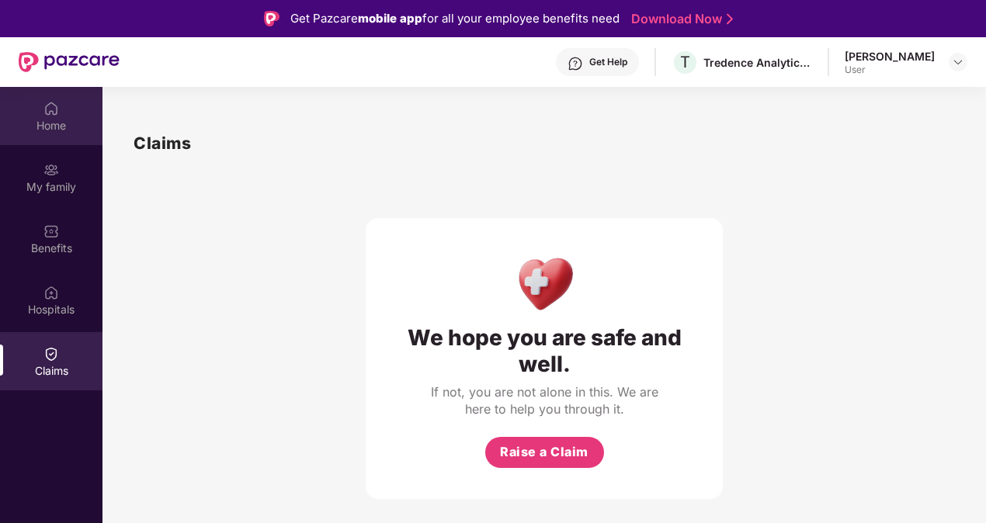
click at [51, 126] on div "Home" at bounding box center [51, 126] width 102 height 16
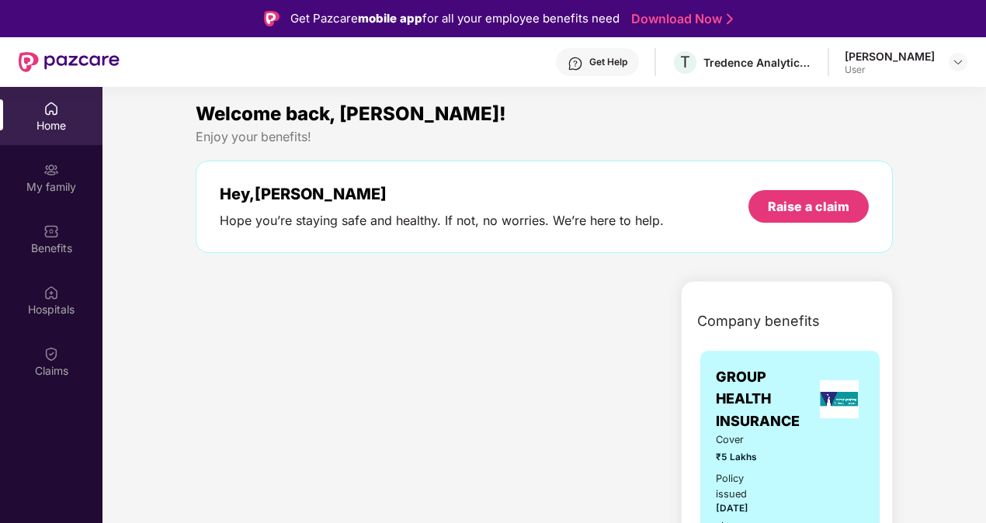
click at [619, 113] on div "Welcome back, [PERSON_NAME]!" at bounding box center [544, 113] width 697 height 29
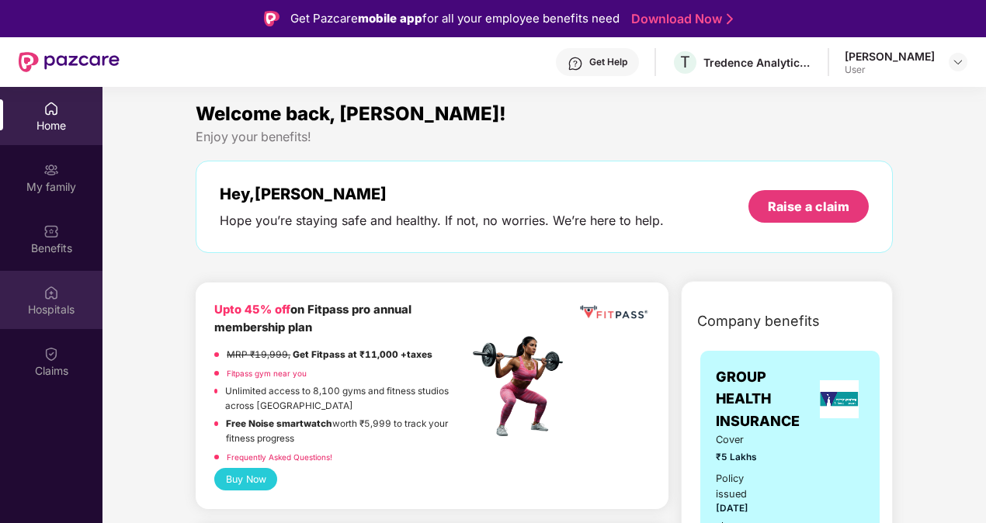
click at [50, 306] on div "Hospitals" at bounding box center [51, 310] width 102 height 16
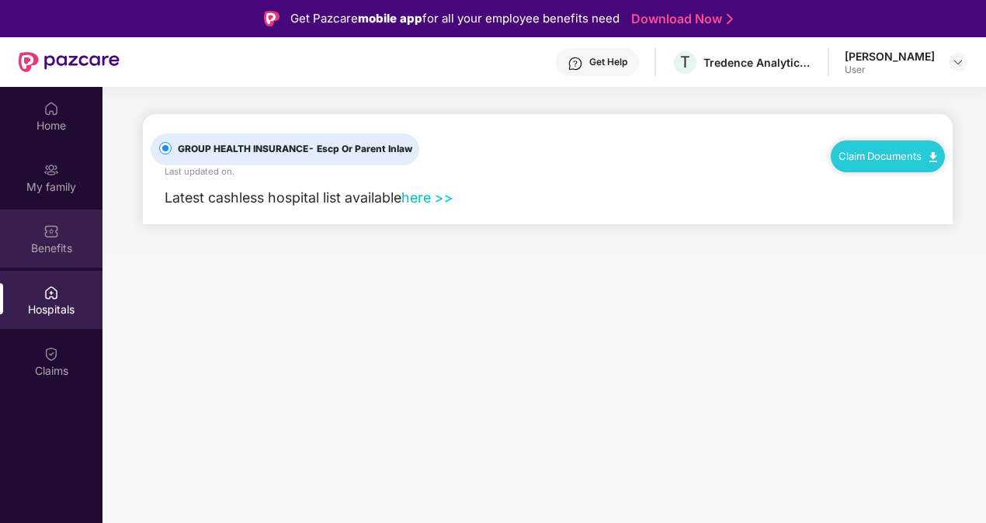
click at [51, 227] on img at bounding box center [51, 232] width 16 height 16
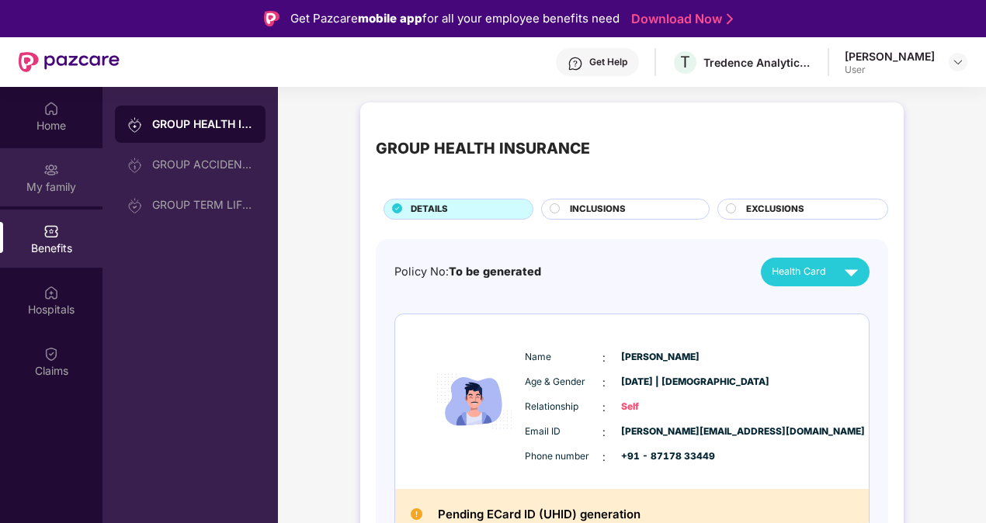
click at [53, 173] on img at bounding box center [51, 170] width 16 height 16
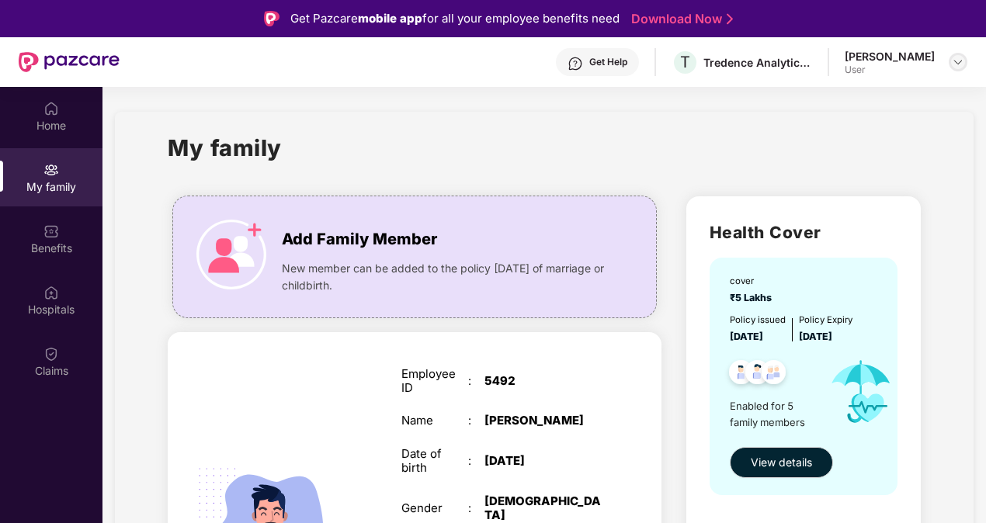
click at [955, 61] on img at bounding box center [957, 62] width 12 height 12
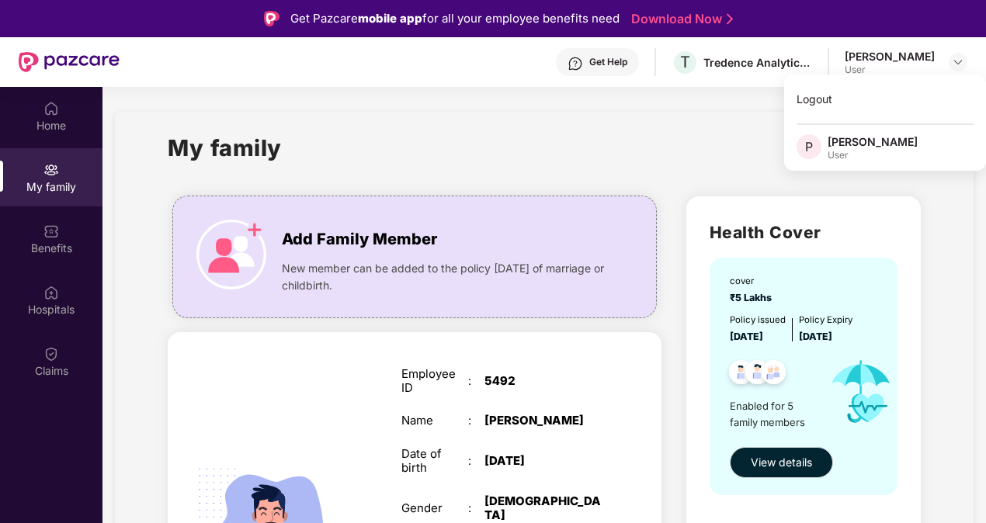
click at [617, 144] on div "My family" at bounding box center [544, 157] width 753 height 54
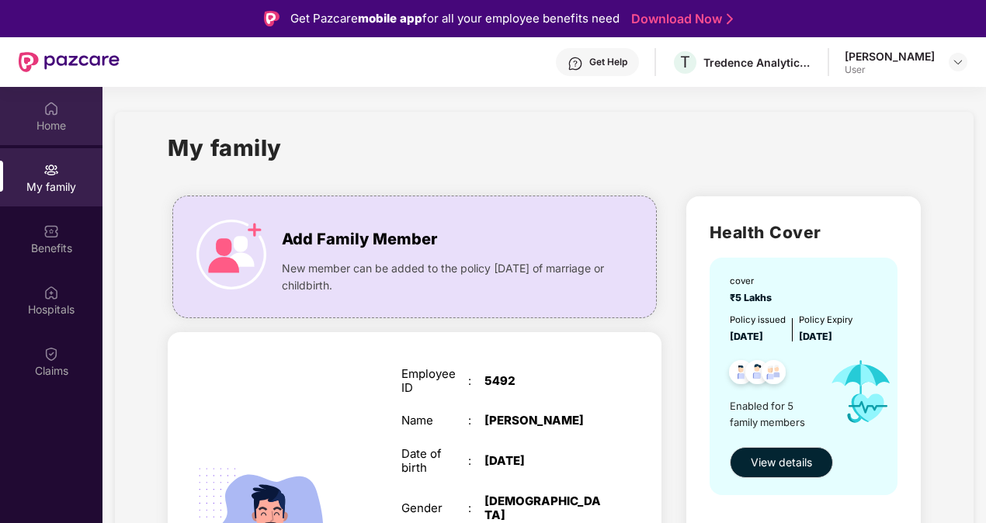
click at [34, 118] on div "Home" at bounding box center [51, 126] width 102 height 16
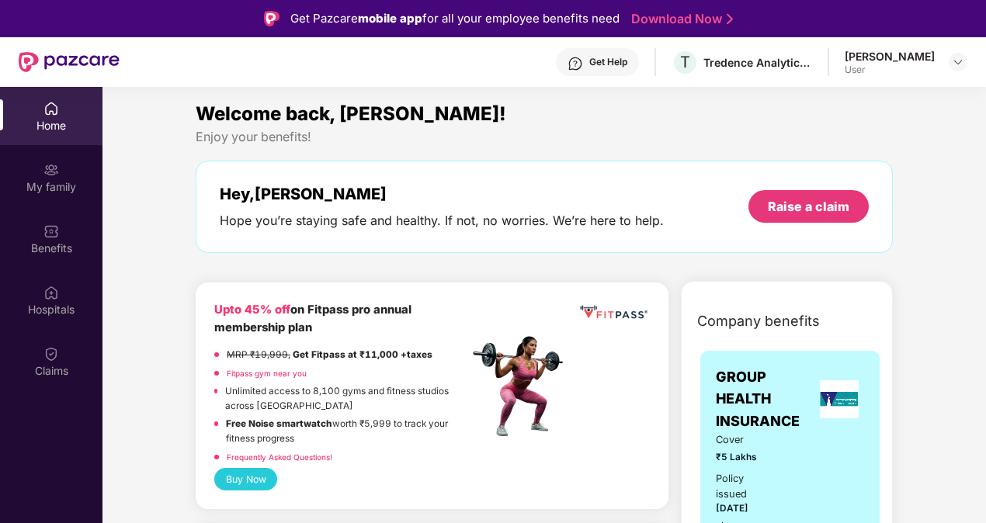
click at [682, 114] on div "Welcome back, [PERSON_NAME]!" at bounding box center [544, 113] width 697 height 29
click at [50, 119] on div "Home" at bounding box center [51, 126] width 102 height 16
click at [61, 57] on img at bounding box center [69, 62] width 101 height 20
click at [87, 56] on img at bounding box center [69, 62] width 101 height 20
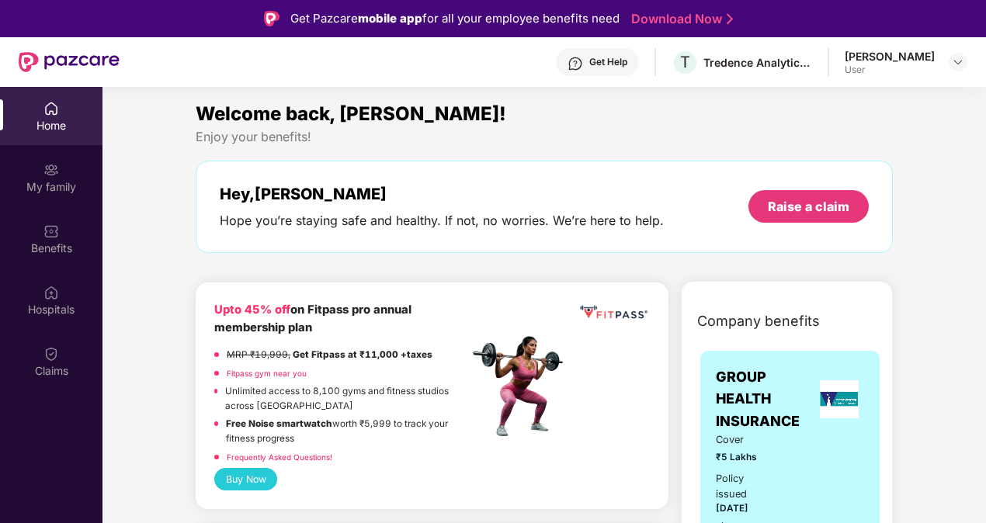
click at [562, 124] on div "Welcome back, [PERSON_NAME]!" at bounding box center [544, 113] width 697 height 29
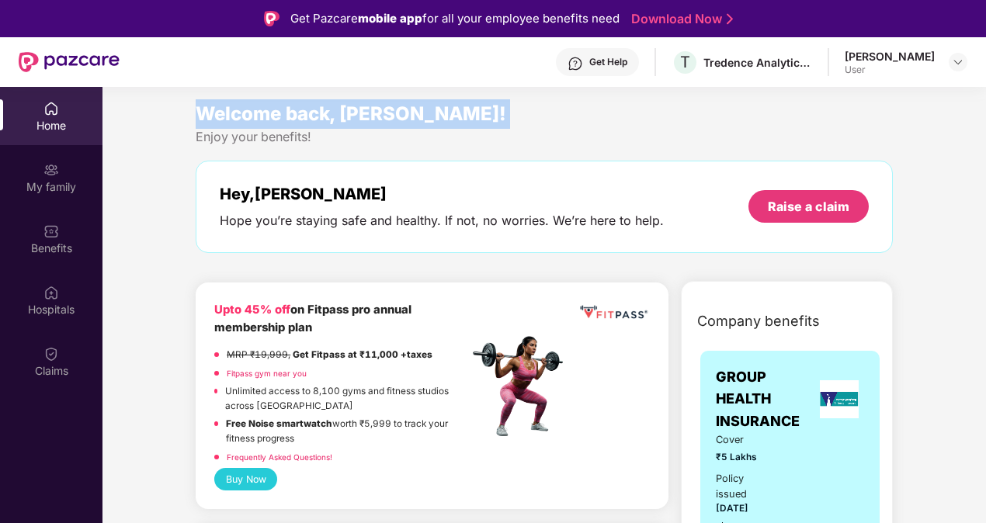
drag, startPoint x: 562, startPoint y: 124, endPoint x: 543, endPoint y: 121, distance: 18.9
click at [543, 121] on div "Welcome back, [PERSON_NAME]!" at bounding box center [544, 113] width 697 height 29
drag, startPoint x: 543, startPoint y: 121, endPoint x: 684, endPoint y: 123, distance: 141.3
click at [684, 122] on div "Welcome back, [PERSON_NAME]!" at bounding box center [544, 113] width 697 height 29
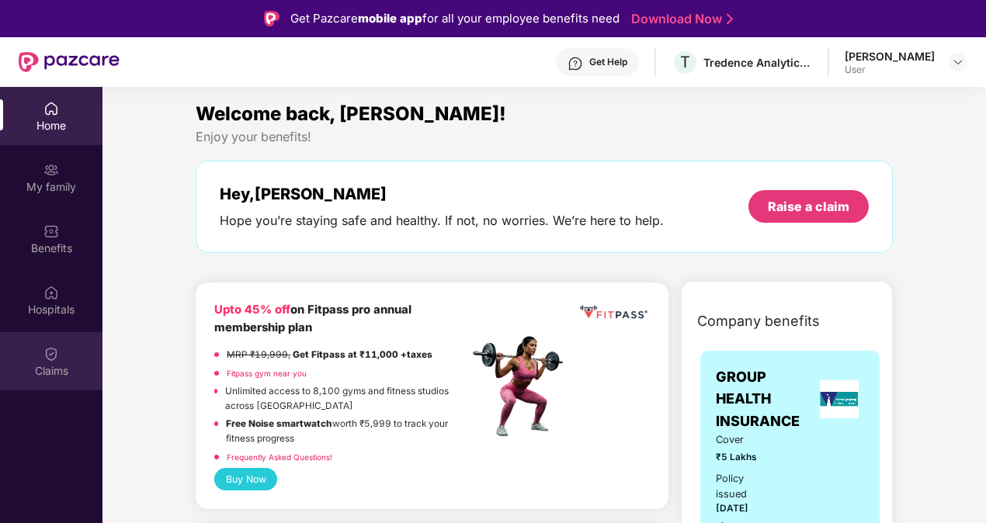
click at [43, 366] on div "Claims" at bounding box center [51, 371] width 102 height 16
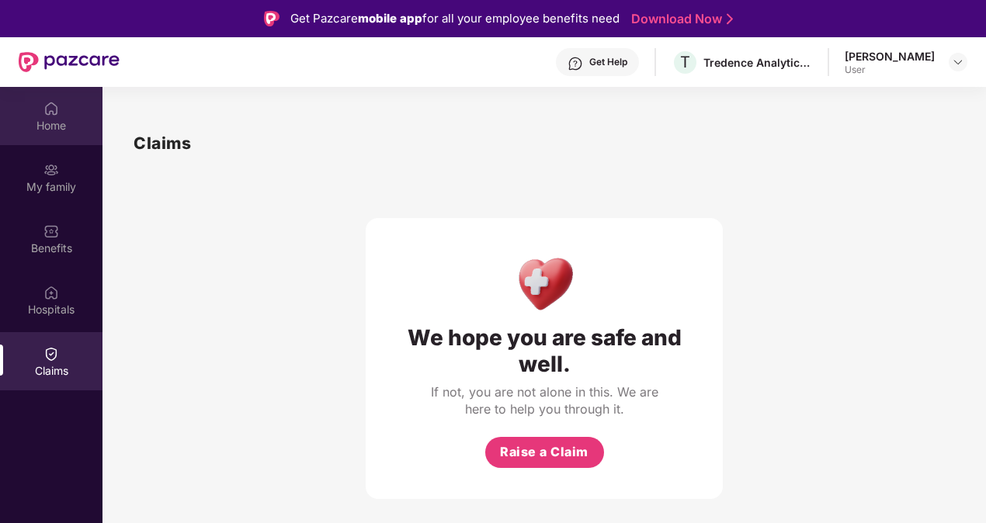
click at [36, 122] on div "Home" at bounding box center [51, 126] width 102 height 16
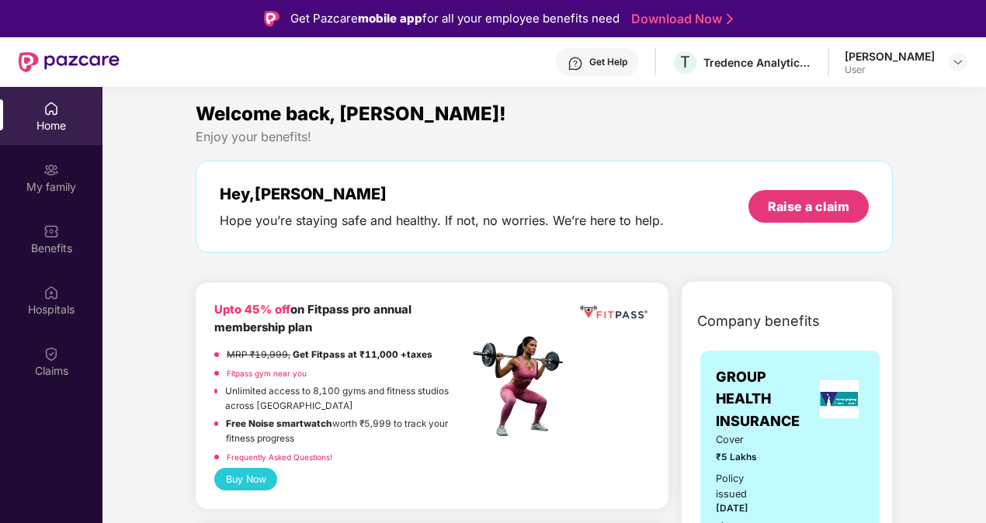
click at [573, 267] on div "Welcome back, Prateek! Enjoy your benefits! Hey, Prateek Hope you’re staying sa…" at bounding box center [543, 183] width 709 height 169
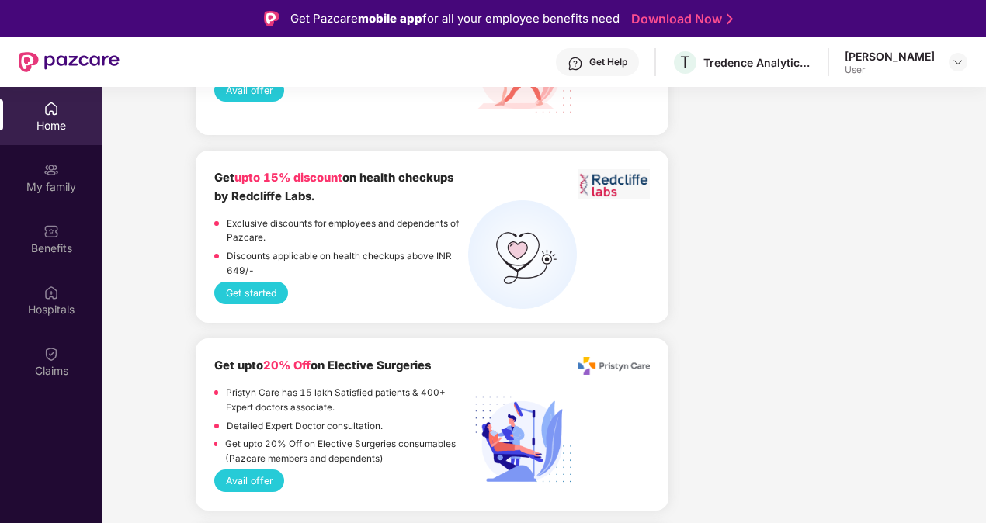
scroll to position [2235, 0]
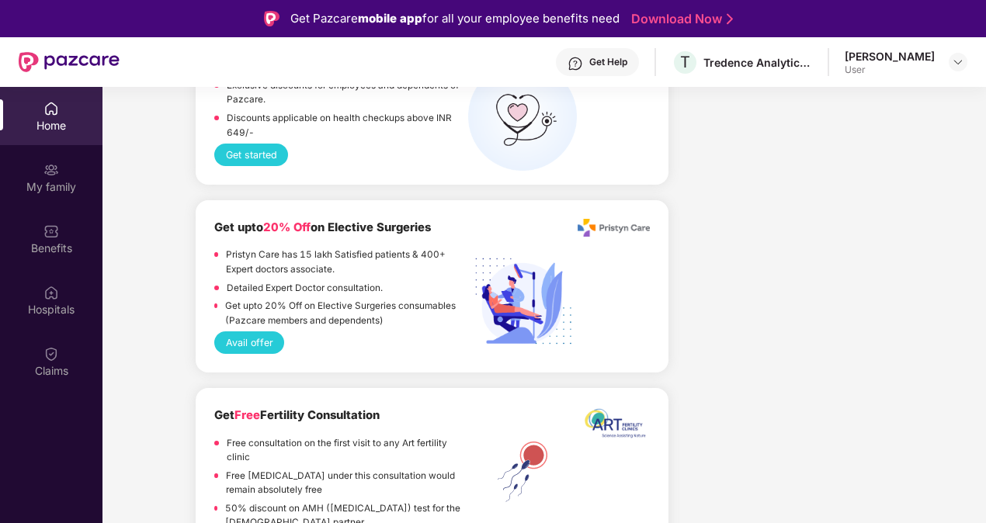
click at [74, 56] on img at bounding box center [69, 62] width 101 height 20
click at [53, 112] on img at bounding box center [51, 109] width 16 height 16
click at [917, 64] on div "User" at bounding box center [889, 70] width 90 height 12
click at [955, 65] on img at bounding box center [957, 62] width 12 height 12
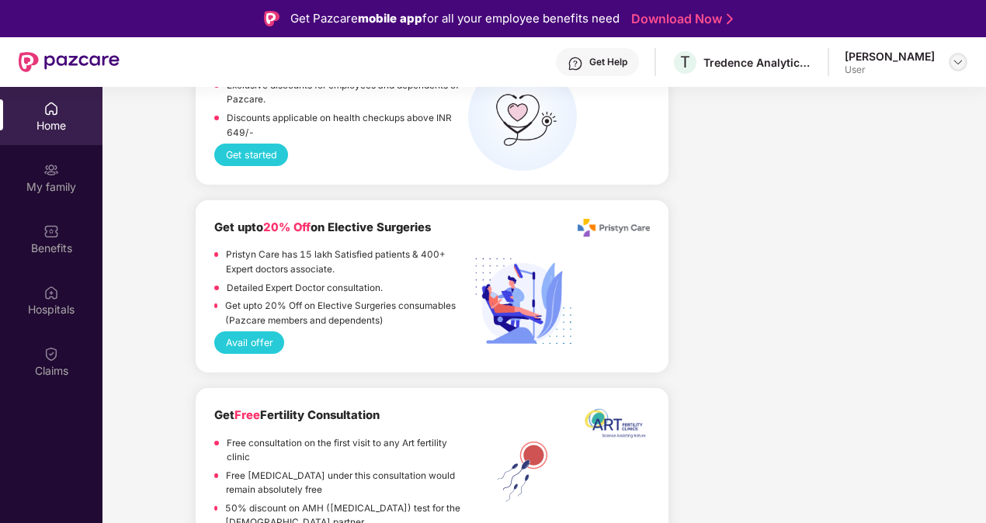
click at [955, 65] on img at bounding box center [957, 62] width 12 height 12
click at [957, 61] on img at bounding box center [957, 62] width 12 height 12
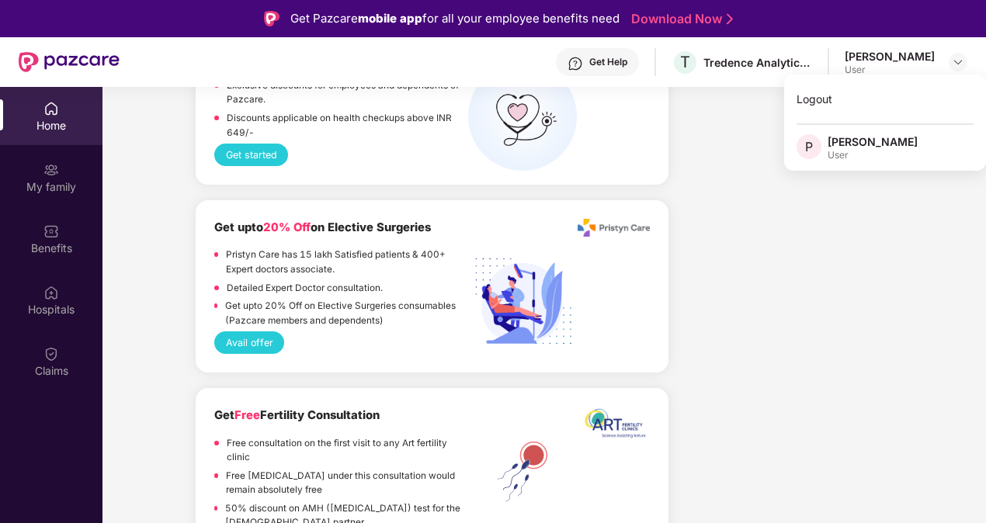
click at [872, 143] on div "[PERSON_NAME]" at bounding box center [872, 141] width 90 height 15
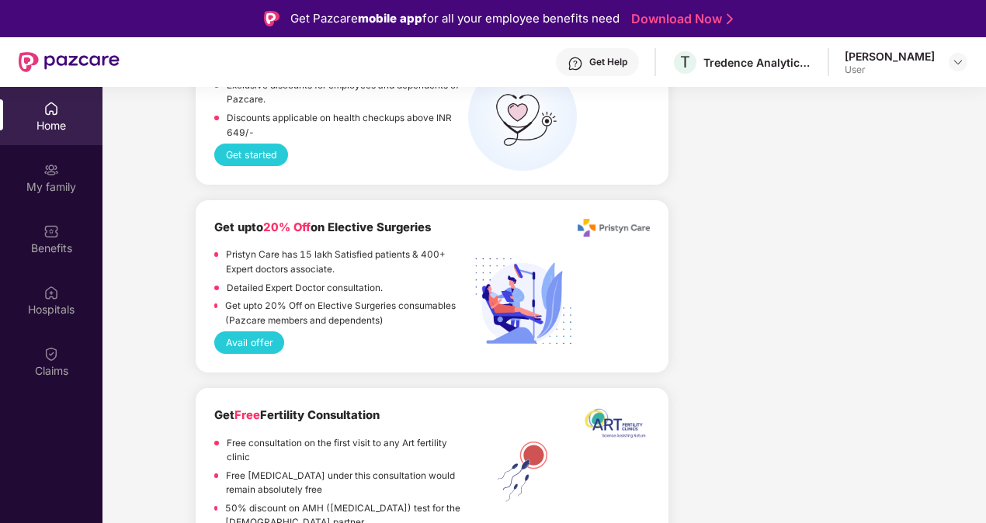
click at [40, 113] on div "Home" at bounding box center [51, 116] width 102 height 58
click at [61, 59] on img at bounding box center [69, 62] width 101 height 20
click at [28, 64] on img at bounding box center [69, 62] width 101 height 20
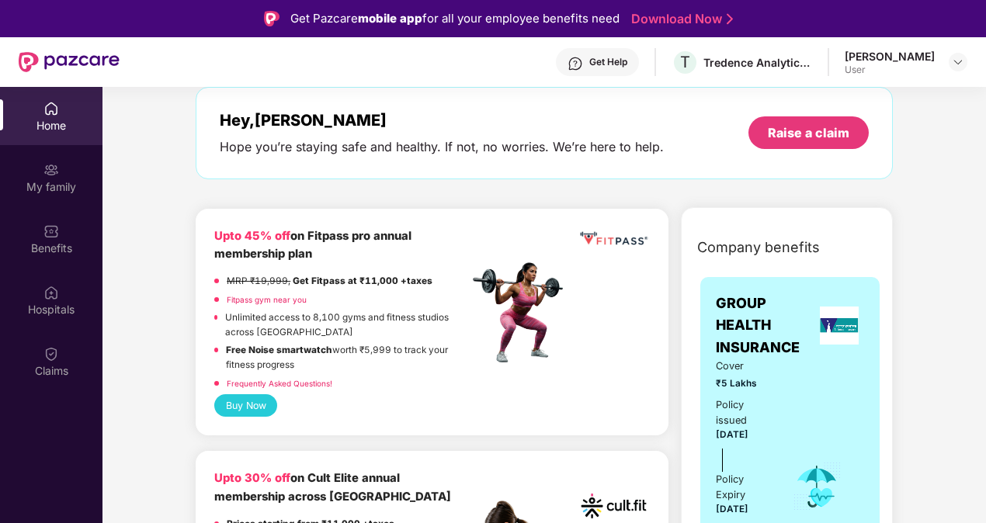
scroll to position [0, 0]
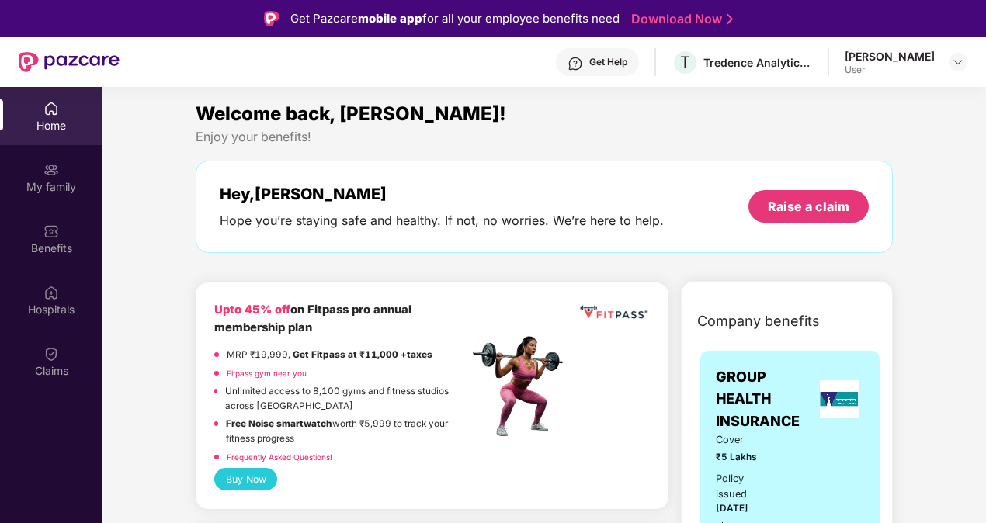
click at [505, 112] on div "Welcome back, [PERSON_NAME]!" at bounding box center [544, 113] width 697 height 29
click at [498, 125] on div "Welcome back, [PERSON_NAME]!" at bounding box center [544, 113] width 697 height 29
click at [53, 230] on img at bounding box center [51, 232] width 16 height 16
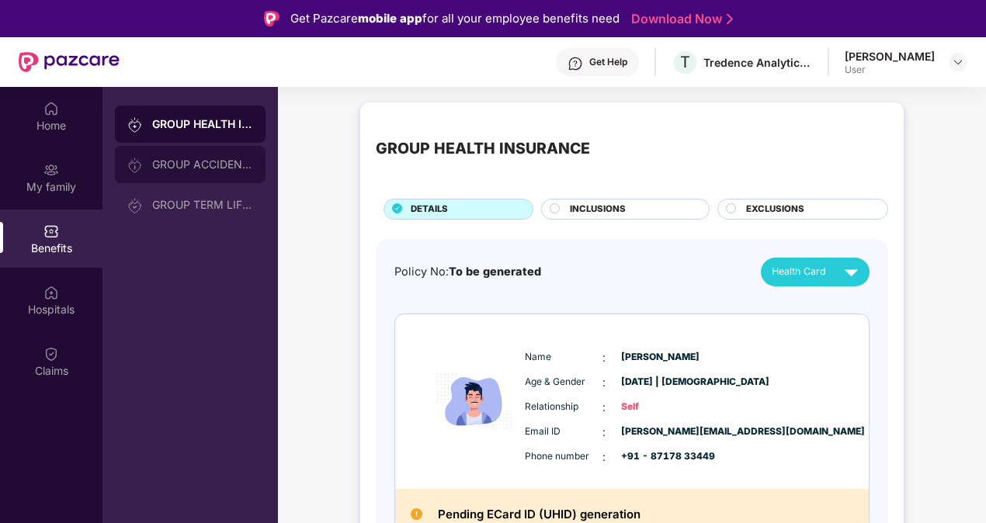
click at [167, 165] on div "GROUP ACCIDENTAL INSURANCE" at bounding box center [202, 164] width 101 height 12
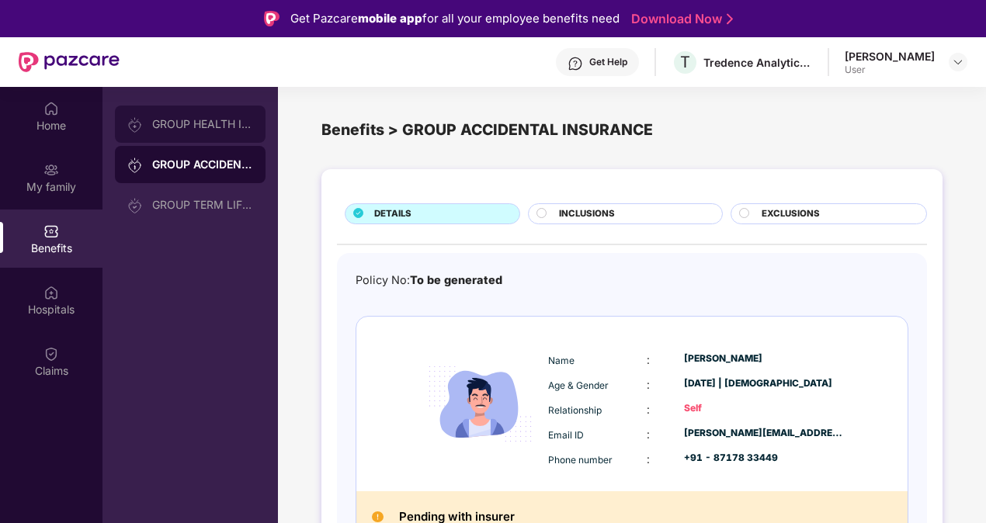
click at [176, 126] on div "GROUP HEALTH INSURANCE" at bounding box center [202, 124] width 101 height 12
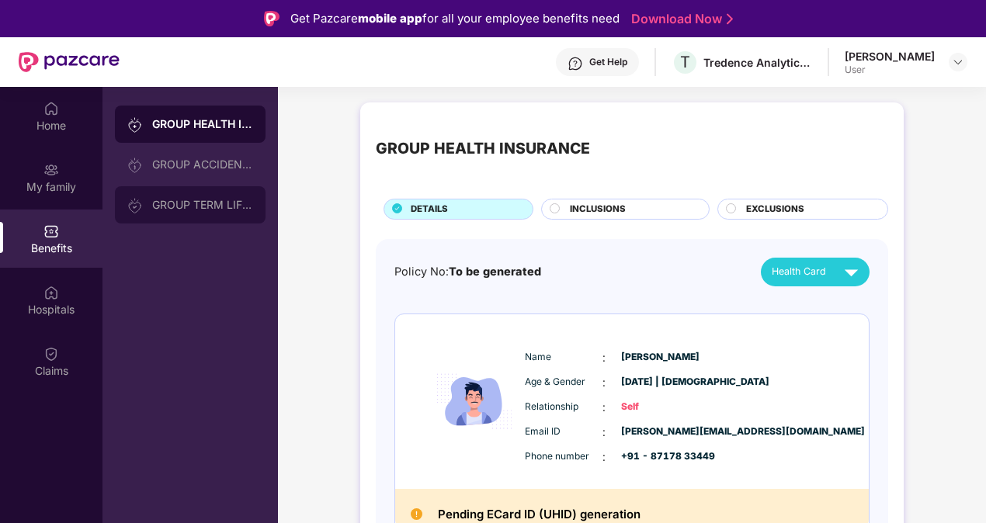
click at [206, 200] on div "GROUP TERM LIFE INSURANCE" at bounding box center [202, 205] width 101 height 12
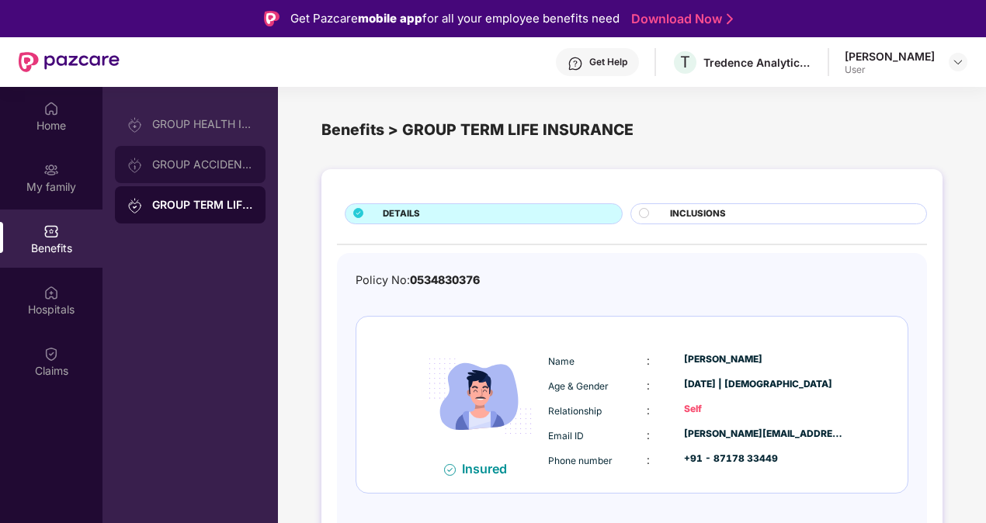
click at [191, 168] on div "GROUP ACCIDENTAL INSURANCE" at bounding box center [202, 164] width 101 height 12
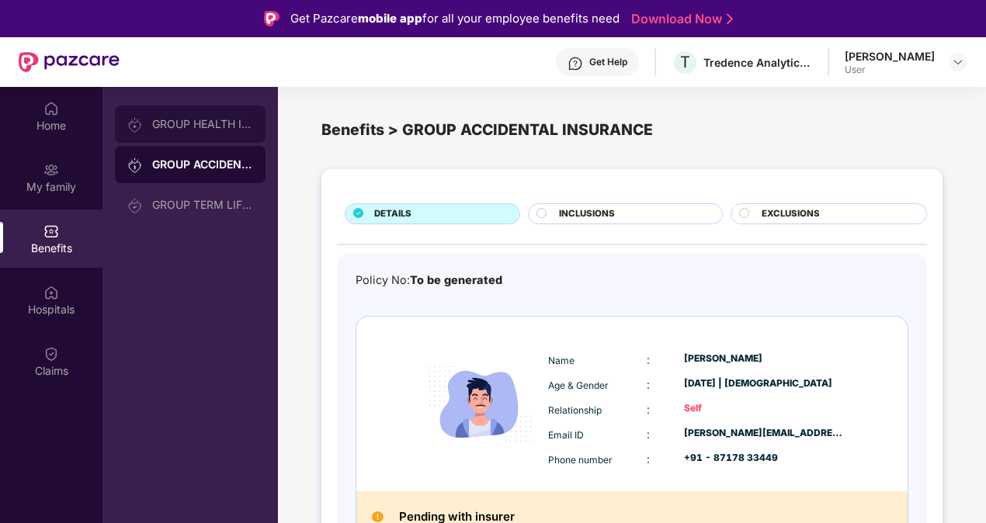
click at [192, 123] on div "GROUP HEALTH INSURANCE" at bounding box center [202, 124] width 101 height 12
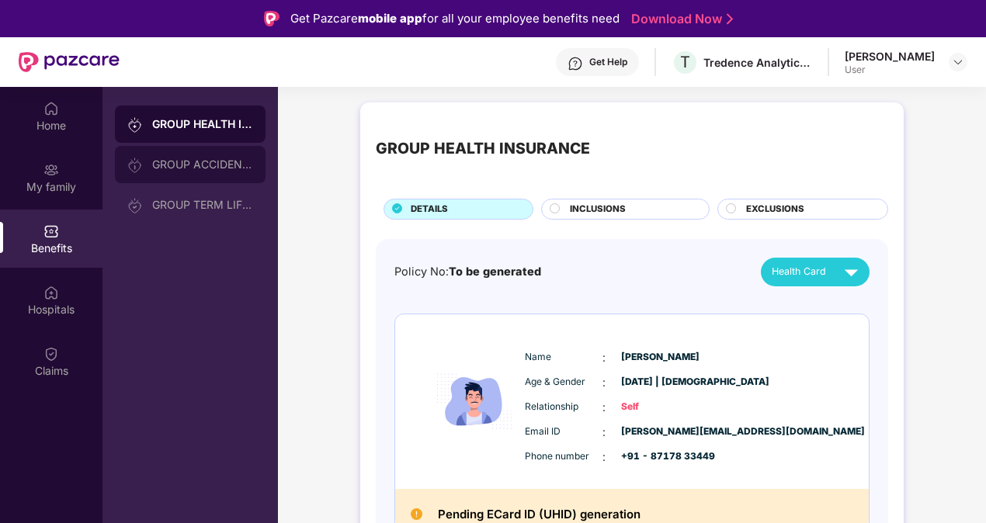
click at [194, 158] on div "GROUP ACCIDENTAL INSURANCE" at bounding box center [202, 164] width 101 height 12
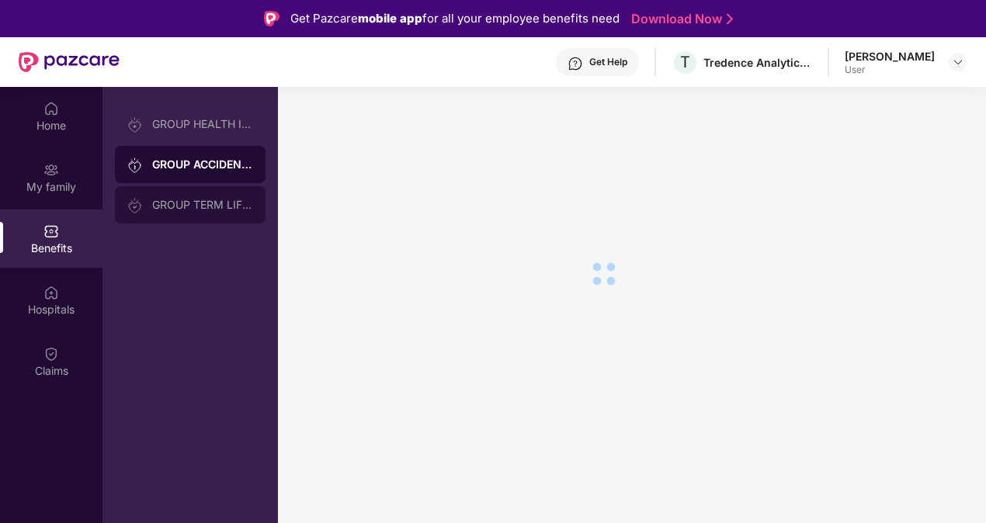
click at [203, 200] on div "GROUP TERM LIFE INSURANCE" at bounding box center [202, 205] width 101 height 12
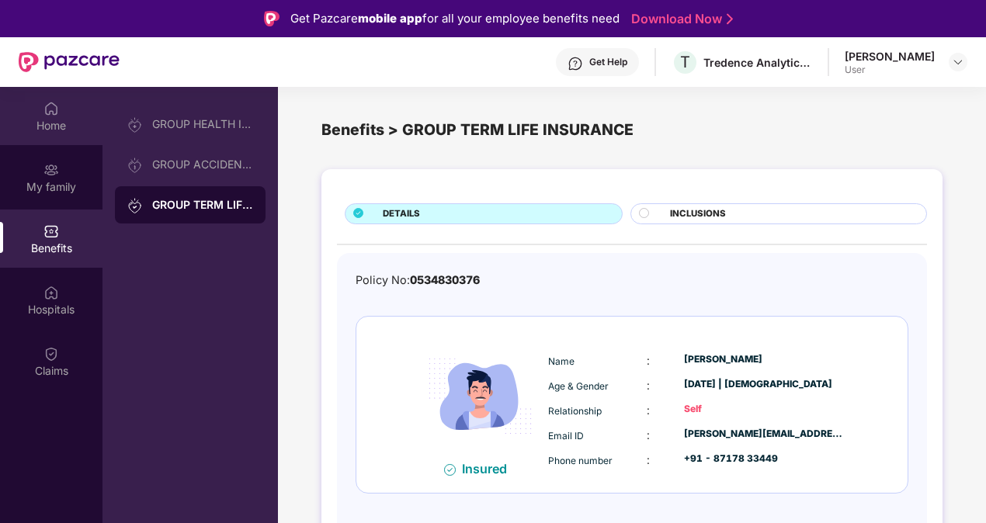
click at [47, 123] on div "Home" at bounding box center [51, 126] width 102 height 16
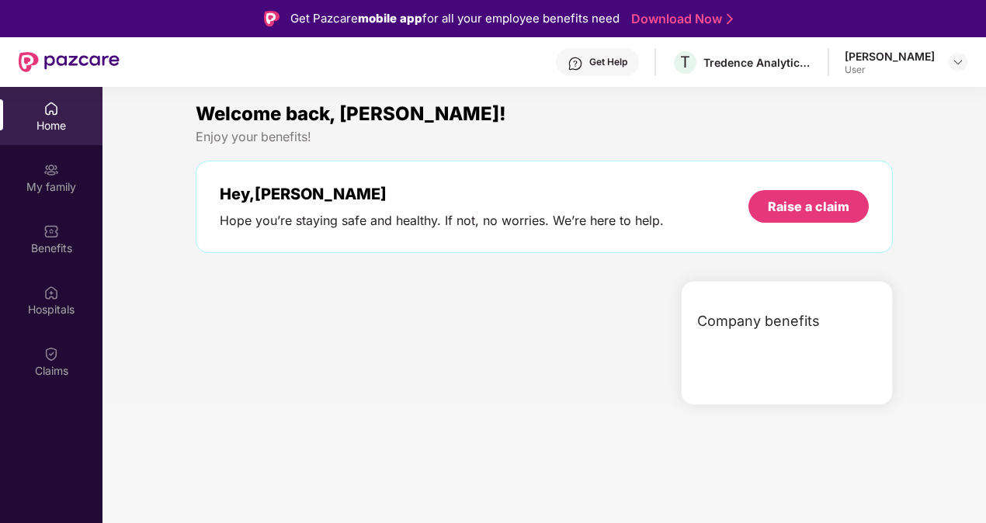
click at [47, 123] on div "Home" at bounding box center [51, 126] width 102 height 16
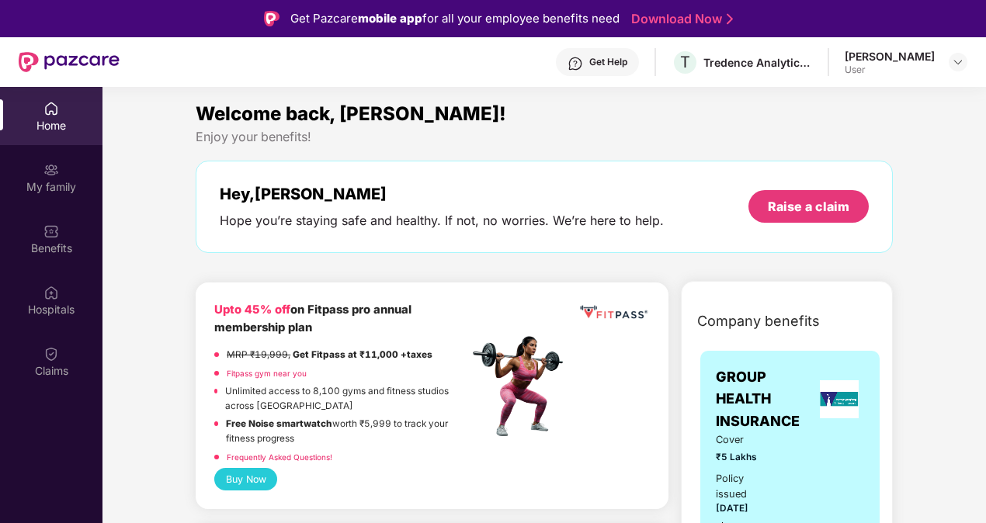
click at [377, 174] on div "Hey, Prateek Hope you’re staying safe and healthy. If not, no worries. We’re he…" at bounding box center [544, 207] width 697 height 92
click at [495, 178] on div "Hey, Prateek Hope you’re staying safe and healthy. If not, no worries. We’re he…" at bounding box center [544, 207] width 697 height 92
